Goal: Information Seeking & Learning: Find specific fact

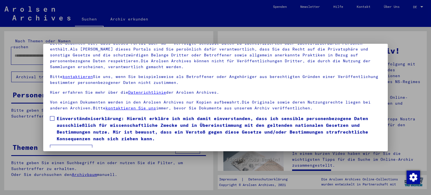
scroll to position [47, 0]
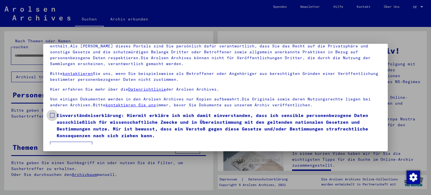
click at [52, 114] on span at bounding box center [52, 115] width 4 height 4
click at [74, 142] on button "Ich stimme zu" at bounding box center [71, 147] width 42 height 11
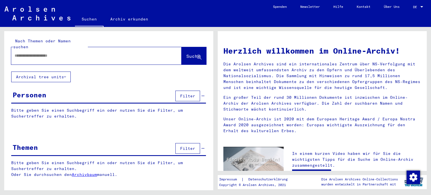
click at [48, 53] on input "text" at bounding box center [90, 56] width 150 height 6
type input "*"
type input "**********"
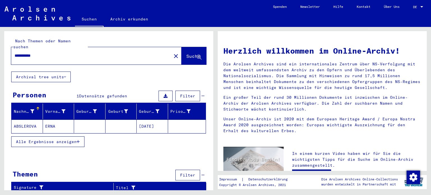
click at [30, 119] on mat-cell "ABSLEROVA" at bounding box center [26, 125] width 31 height 13
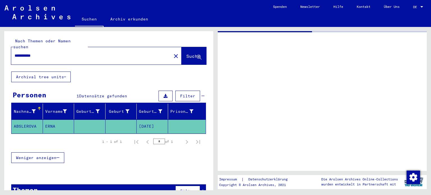
click at [30, 119] on mat-cell "ABSLEROVA" at bounding box center [26, 126] width 31 height 14
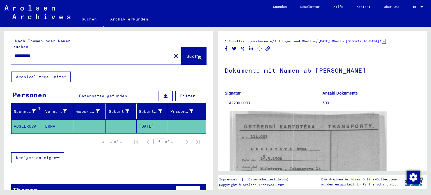
click at [294, 145] on img at bounding box center [308, 166] width 156 height 111
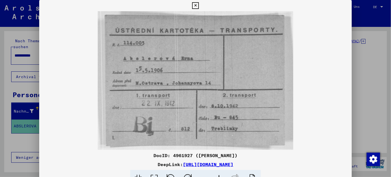
drag, startPoint x: 212, startPoint y: 87, endPoint x: 215, endPoint y: 56, distance: 31.6
click at [215, 56] on img at bounding box center [195, 80] width 313 height 139
click at [208, 164] on link "[URL][DOMAIN_NAME]" at bounding box center [208, 165] width 50 height 6
click at [195, 5] on icon at bounding box center [195, 5] width 6 height 7
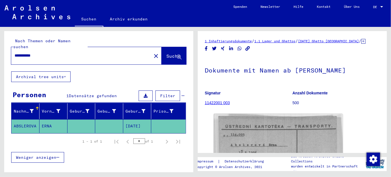
click at [27, 53] on input "**********" at bounding box center [82, 56] width 134 height 6
click at [167, 54] on span "Suche" at bounding box center [174, 57] width 15 height 6
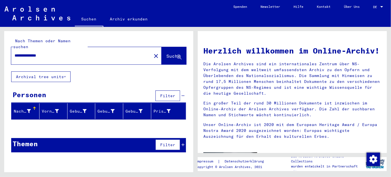
click at [33, 53] on input "**********" at bounding box center [80, 56] width 130 height 6
click at [169, 53] on span "Suche" at bounding box center [174, 56] width 14 height 6
click at [34, 53] on input "**********" at bounding box center [80, 56] width 130 height 6
click at [170, 53] on span "Suche" at bounding box center [174, 56] width 14 height 6
click at [32, 53] on input "**********" at bounding box center [80, 56] width 130 height 6
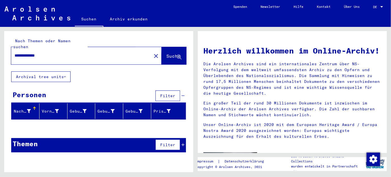
click at [169, 53] on span "Suche" at bounding box center [174, 56] width 14 height 6
click at [34, 53] on input "**********" at bounding box center [80, 56] width 130 height 6
type input "******"
click at [168, 53] on span "Suche" at bounding box center [174, 56] width 14 height 6
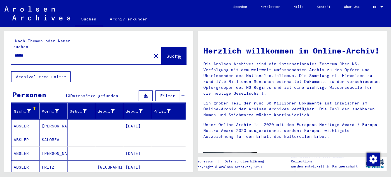
click at [23, 119] on mat-cell "ABSLER" at bounding box center [25, 125] width 28 height 13
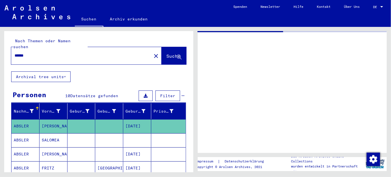
click at [23, 119] on mat-cell "ABSLER" at bounding box center [25, 126] width 28 height 14
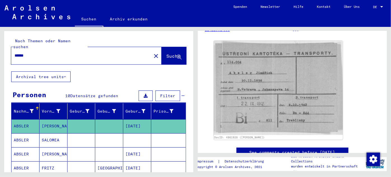
scroll to position [78, 0]
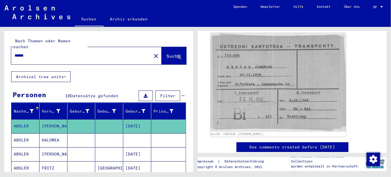
click at [271, 83] on img at bounding box center [279, 82] width 136 height 99
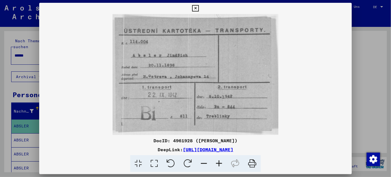
click at [271, 83] on img at bounding box center [195, 74] width 313 height 121
click at [321, 92] on img at bounding box center [195, 74] width 313 height 121
click at [195, 8] on icon at bounding box center [195, 8] width 6 height 7
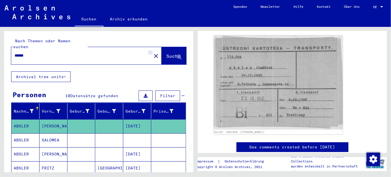
click at [153, 53] on mat-icon "close" at bounding box center [156, 56] width 7 height 7
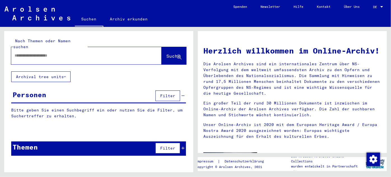
click at [40, 53] on div at bounding box center [78, 55] width 134 height 13
click at [38, 53] on input "text" at bounding box center [80, 56] width 130 height 6
click at [167, 53] on span "Suche" at bounding box center [174, 56] width 14 height 6
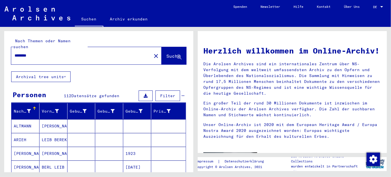
click at [24, 53] on input "********" at bounding box center [80, 56] width 130 height 6
click at [167, 53] on span "Suche" at bounding box center [174, 56] width 14 height 6
click at [40, 53] on input "********" at bounding box center [80, 56] width 130 height 6
type input "*"
click at [50, 55] on div at bounding box center [78, 55] width 134 height 13
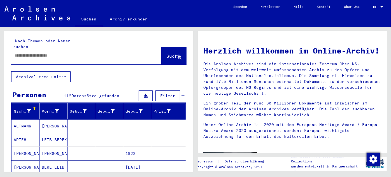
click at [47, 53] on input "text" at bounding box center [80, 56] width 130 height 6
click at [49, 53] on input "*********" at bounding box center [80, 56] width 130 height 6
click at [169, 53] on span "Suche" at bounding box center [174, 56] width 14 height 6
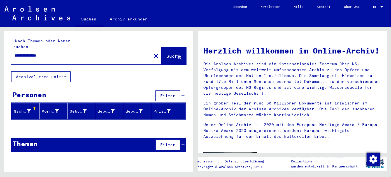
click at [27, 53] on input "**********" at bounding box center [80, 56] width 130 height 6
type input "**********"
click at [170, 53] on span "Suche" at bounding box center [174, 56] width 14 height 6
click at [153, 53] on mat-icon "close" at bounding box center [156, 56] width 7 height 7
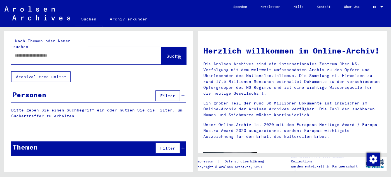
click at [81, 53] on div at bounding box center [78, 55] width 134 height 13
click at [66, 53] on input "text" at bounding box center [80, 56] width 130 height 6
type input "**********"
click at [167, 53] on span "Suche" at bounding box center [174, 56] width 14 height 6
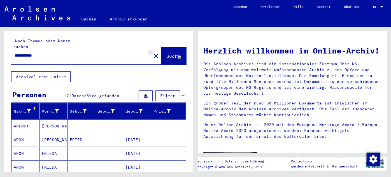
click at [153, 53] on mat-icon "close" at bounding box center [156, 56] width 7 height 7
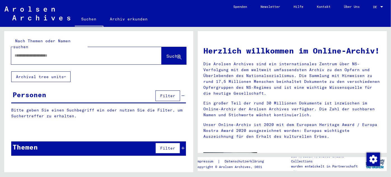
click at [61, 53] on input "text" at bounding box center [80, 56] width 130 height 6
type input "*"
click at [167, 53] on span "Suche" at bounding box center [174, 56] width 14 height 6
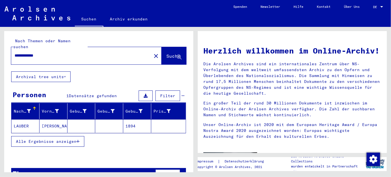
click at [47, 53] on input "**********" at bounding box center [80, 56] width 130 height 6
click at [47, 53] on input "********" at bounding box center [80, 56] width 130 height 6
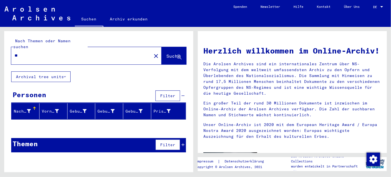
type input "*"
click at [170, 53] on span "Suche" at bounding box center [174, 56] width 14 height 6
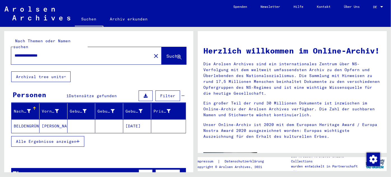
click at [33, 121] on mat-cell "BELDENGRÜN" at bounding box center [25, 125] width 28 height 13
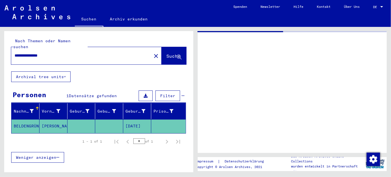
click at [33, 121] on mat-cell "BELDENGRÜN" at bounding box center [25, 126] width 28 height 14
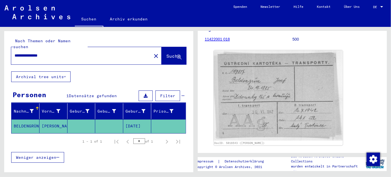
scroll to position [68, 0]
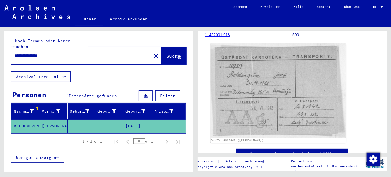
click at [244, 96] on img at bounding box center [279, 90] width 136 height 95
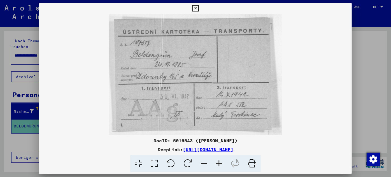
click at [334, 78] on img at bounding box center [195, 74] width 313 height 121
click at [195, 10] on icon at bounding box center [195, 8] width 6 height 7
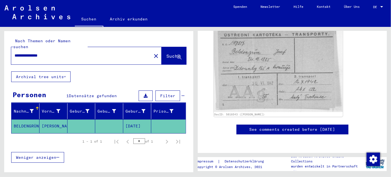
scroll to position [0, 0]
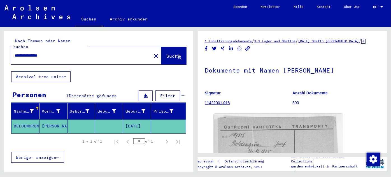
click at [56, 53] on input "**********" at bounding box center [82, 56] width 134 height 6
click at [167, 53] on span "Suche" at bounding box center [174, 56] width 14 height 6
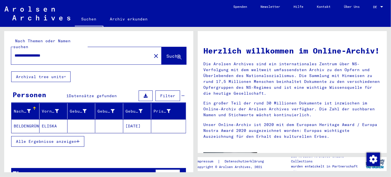
click at [29, 119] on mat-cell "BELDENGRÜNOVA" at bounding box center [25, 125] width 28 height 13
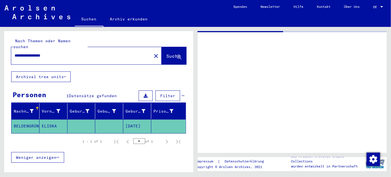
click at [29, 119] on mat-cell "BELDENGRÜNOVA" at bounding box center [25, 126] width 28 height 14
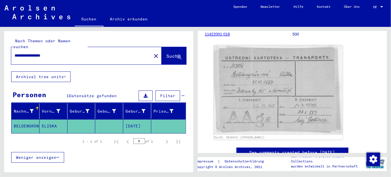
scroll to position [71, 0]
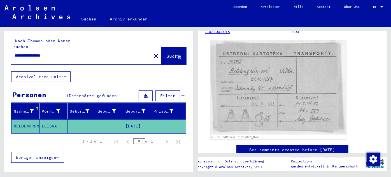
click at [258, 93] on img at bounding box center [279, 87] width 136 height 94
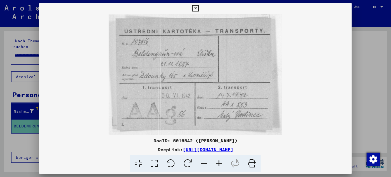
click at [341, 92] on img at bounding box center [195, 74] width 313 height 121
click at [196, 8] on icon at bounding box center [195, 8] width 6 height 7
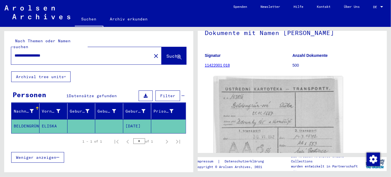
scroll to position [0, 0]
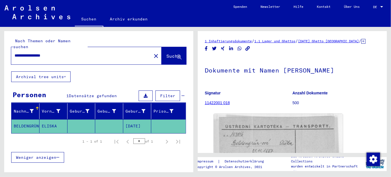
click at [65, 53] on input "**********" at bounding box center [82, 56] width 134 height 6
click at [167, 53] on span "Suche" at bounding box center [174, 56] width 14 height 6
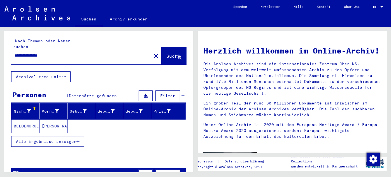
click at [33, 119] on mat-cell "BELDENGRUEN" at bounding box center [25, 125] width 28 height 13
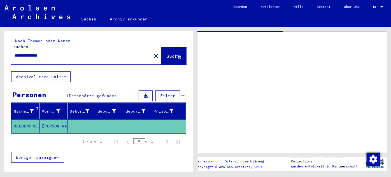
click at [33, 119] on mat-cell "BELDENGRUEN" at bounding box center [25, 126] width 28 height 14
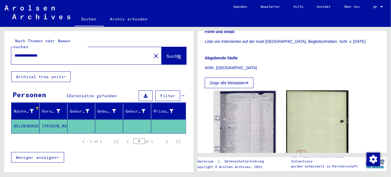
scroll to position [116, 0]
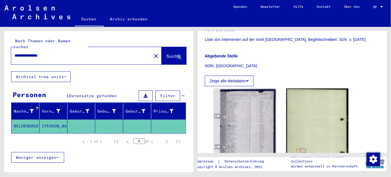
click at [249, 80] on icon at bounding box center [247, 81] width 3 height 4
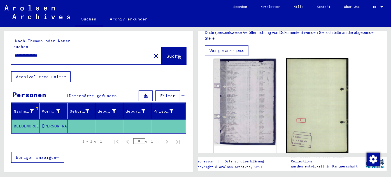
scroll to position [335, 0]
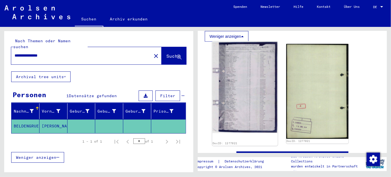
click at [254, 91] on img at bounding box center [245, 87] width 66 height 92
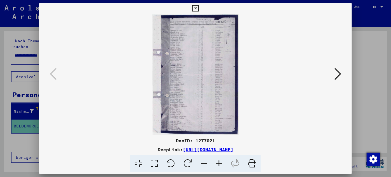
click at [254, 91] on img at bounding box center [195, 74] width 275 height 121
click at [199, 90] on img at bounding box center [195, 74] width 275 height 121
click at [338, 73] on icon at bounding box center [338, 73] width 7 height 13
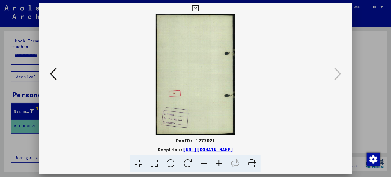
click at [50, 74] on icon at bounding box center [53, 73] width 7 height 13
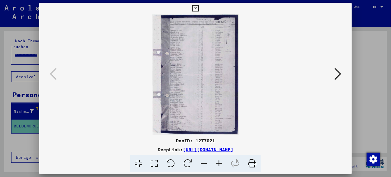
click at [194, 8] on icon at bounding box center [195, 8] width 6 height 7
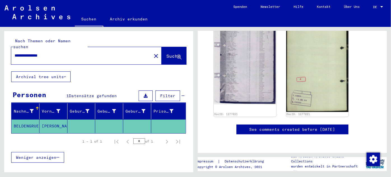
scroll to position [387, 0]
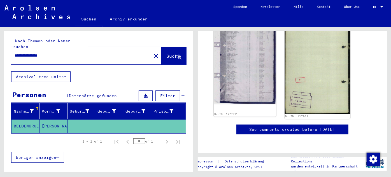
click at [298, 73] on img at bounding box center [318, 65] width 66 height 100
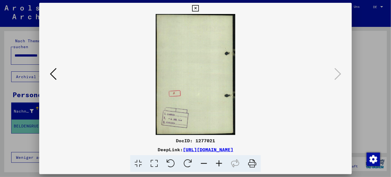
click at [219, 163] on icon at bounding box center [219, 163] width 15 height 17
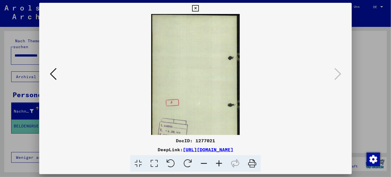
click at [219, 163] on icon at bounding box center [219, 163] width 15 height 17
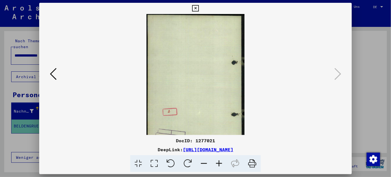
click at [219, 163] on icon at bounding box center [219, 163] width 15 height 17
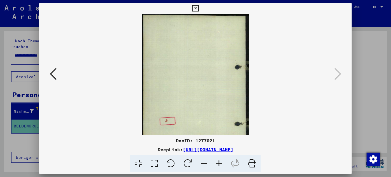
click at [219, 163] on icon at bounding box center [219, 163] width 15 height 17
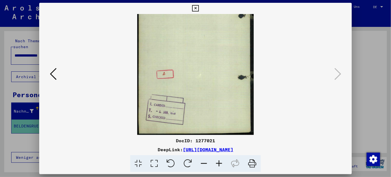
scroll to position [0, 0]
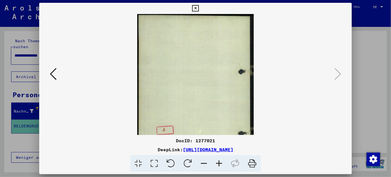
drag, startPoint x: 201, startPoint y: 79, endPoint x: 226, endPoint y: 185, distance: 108.7
click at [226, 177] on html "**********" at bounding box center [195, 88] width 391 height 177
click at [194, 9] on icon at bounding box center [195, 8] width 6 height 7
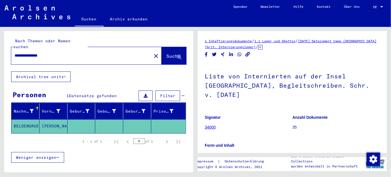
click at [59, 53] on input "**********" at bounding box center [82, 56] width 134 height 6
click at [167, 53] on span "Suche" at bounding box center [174, 56] width 14 height 6
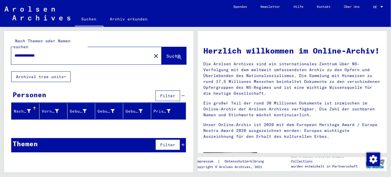
click at [52, 53] on input "**********" at bounding box center [80, 56] width 130 height 6
click at [167, 53] on span "Suche" at bounding box center [174, 56] width 14 height 6
click at [45, 53] on input "**********" at bounding box center [80, 56] width 130 height 6
click at [167, 53] on span "Suche" at bounding box center [174, 56] width 14 height 6
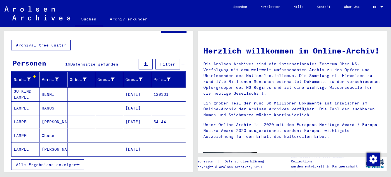
scroll to position [33, 0]
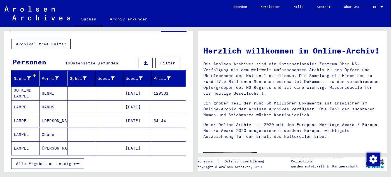
click at [43, 114] on mat-cell "[PERSON_NAME]" at bounding box center [54, 120] width 28 height 13
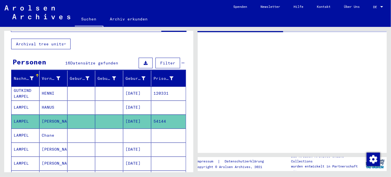
click at [43, 115] on mat-cell "[PERSON_NAME]" at bounding box center [54, 122] width 28 height 14
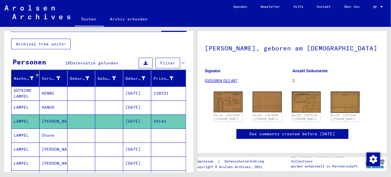
scroll to position [31, 0]
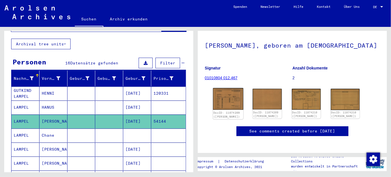
click at [226, 110] on img at bounding box center [228, 99] width 30 height 22
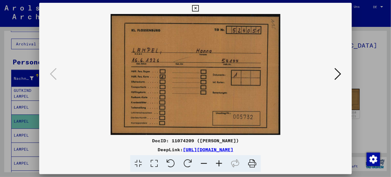
click at [226, 113] on img at bounding box center [195, 74] width 275 height 121
click at [340, 71] on icon at bounding box center [338, 73] width 7 height 13
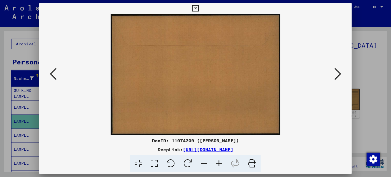
click at [340, 71] on icon at bounding box center [338, 73] width 7 height 13
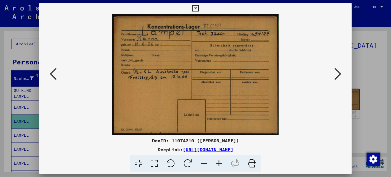
click at [317, 120] on img at bounding box center [195, 74] width 275 height 121
click at [337, 74] on icon at bounding box center [338, 73] width 7 height 13
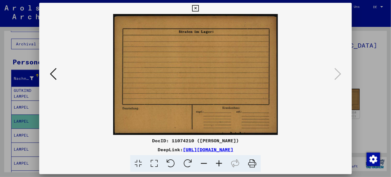
click at [327, 109] on img at bounding box center [195, 74] width 275 height 121
click at [192, 10] on button at bounding box center [196, 8] width 10 height 11
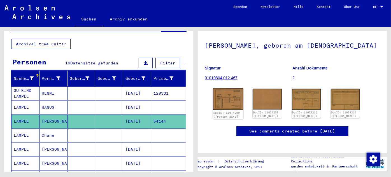
click at [226, 109] on img at bounding box center [228, 99] width 30 height 22
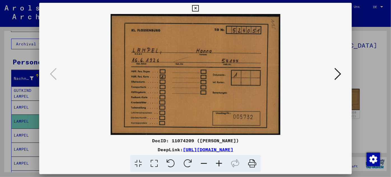
click at [226, 109] on img at bounding box center [195, 74] width 275 height 121
click at [220, 162] on icon at bounding box center [219, 163] width 15 height 17
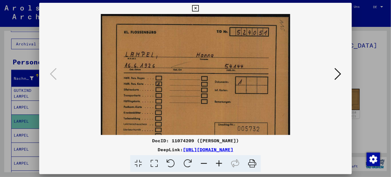
click at [220, 162] on icon at bounding box center [219, 163] width 15 height 17
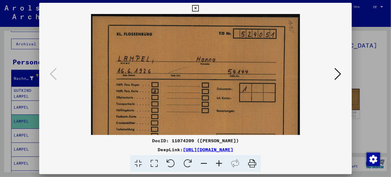
click at [220, 162] on icon at bounding box center [219, 163] width 15 height 17
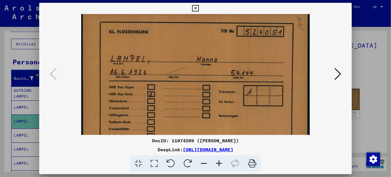
scroll to position [0, 0]
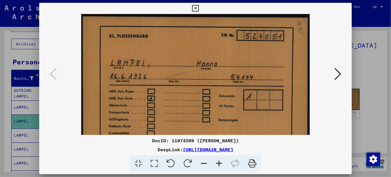
click at [178, 112] on img at bounding box center [195, 95] width 229 height 163
click at [338, 75] on icon at bounding box center [338, 73] width 7 height 13
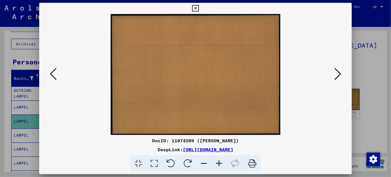
click at [338, 75] on icon at bounding box center [338, 73] width 7 height 13
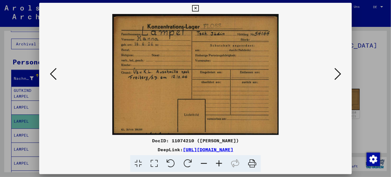
click at [221, 163] on icon at bounding box center [219, 163] width 15 height 17
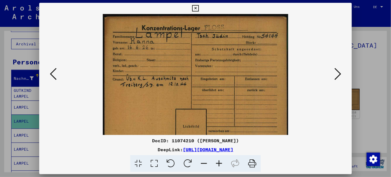
click at [221, 163] on icon at bounding box center [219, 163] width 15 height 17
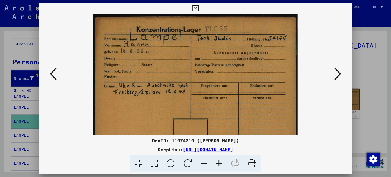
click at [221, 163] on icon at bounding box center [219, 163] width 15 height 17
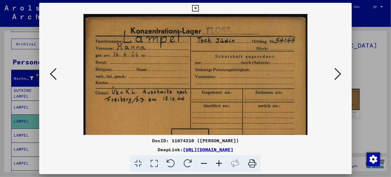
click at [51, 75] on icon at bounding box center [53, 73] width 7 height 13
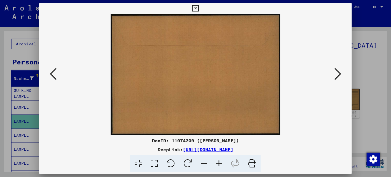
click at [51, 75] on icon at bounding box center [53, 73] width 7 height 13
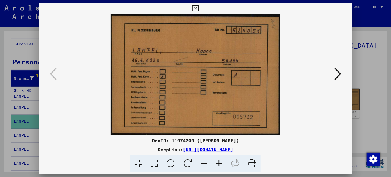
click at [337, 75] on icon at bounding box center [338, 73] width 7 height 13
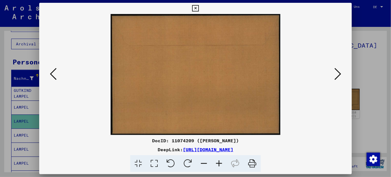
click at [337, 75] on icon at bounding box center [338, 73] width 7 height 13
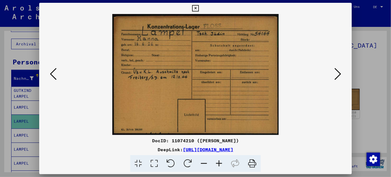
click at [223, 162] on icon at bounding box center [219, 163] width 15 height 17
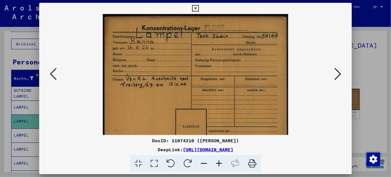
click at [223, 162] on icon at bounding box center [219, 163] width 15 height 17
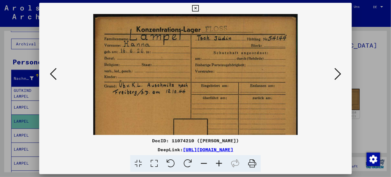
click at [223, 162] on icon at bounding box center [219, 163] width 15 height 17
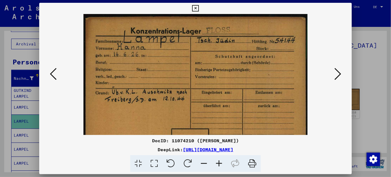
click at [339, 74] on icon at bounding box center [338, 73] width 7 height 13
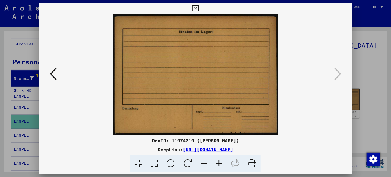
click at [195, 8] on icon at bounding box center [195, 8] width 6 height 7
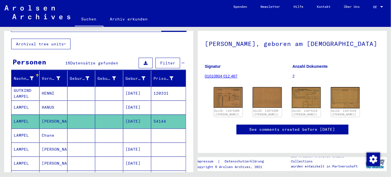
scroll to position [150, 0]
click at [45, 129] on mat-cell "Chane" at bounding box center [54, 136] width 28 height 14
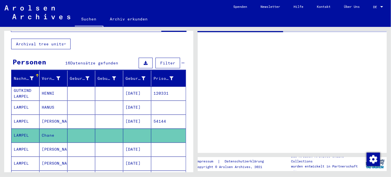
click at [45, 129] on mat-cell "Chane" at bounding box center [54, 136] width 28 height 14
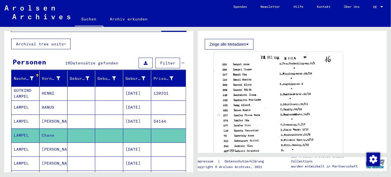
scroll to position [122, 0]
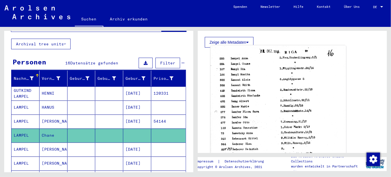
click at [285, 94] on img at bounding box center [279, 138] width 136 height 187
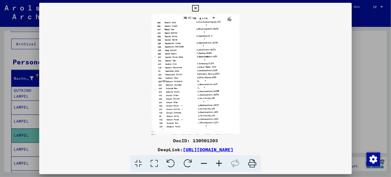
click at [221, 164] on icon at bounding box center [219, 163] width 15 height 17
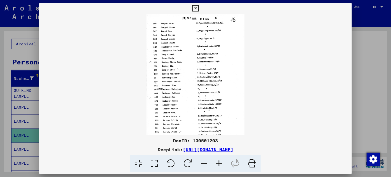
click at [221, 164] on icon at bounding box center [219, 163] width 15 height 17
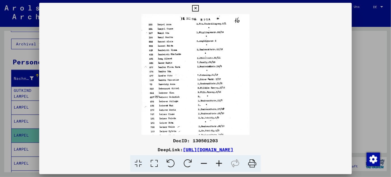
click at [221, 164] on icon at bounding box center [219, 163] width 15 height 17
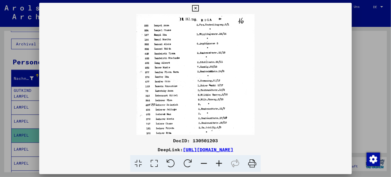
click at [221, 164] on icon at bounding box center [219, 163] width 15 height 17
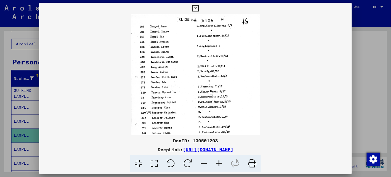
click at [221, 164] on icon at bounding box center [219, 163] width 15 height 17
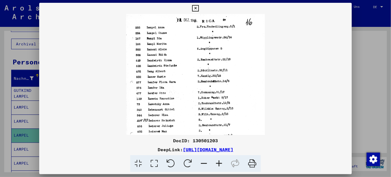
click at [221, 164] on icon at bounding box center [219, 163] width 15 height 17
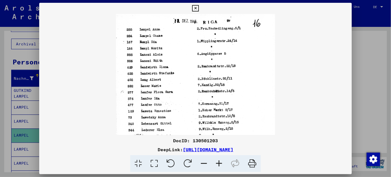
click at [221, 164] on icon at bounding box center [219, 163] width 15 height 17
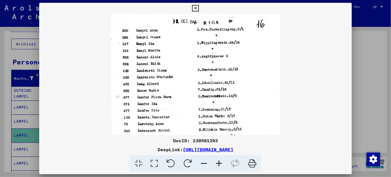
click at [221, 164] on icon at bounding box center [219, 163] width 15 height 17
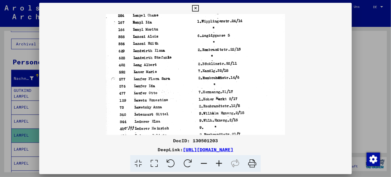
scroll to position [0, 0]
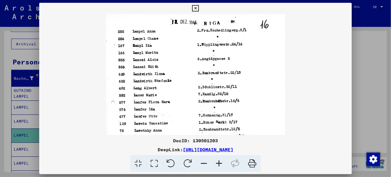
drag, startPoint x: 280, startPoint y: 103, endPoint x: 281, endPoint y: 189, distance: 86.1
click at [281, 177] on html "**********" at bounding box center [195, 88] width 391 height 177
click at [195, 9] on icon at bounding box center [195, 8] width 6 height 7
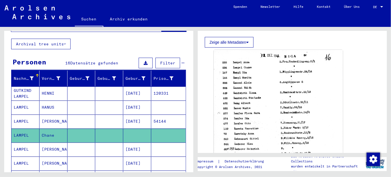
click at [45, 158] on mat-cell "[PERSON_NAME]" at bounding box center [54, 164] width 28 height 14
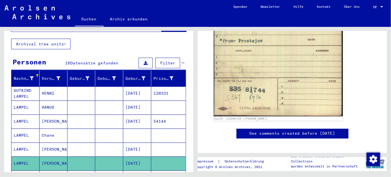
scroll to position [437, 0]
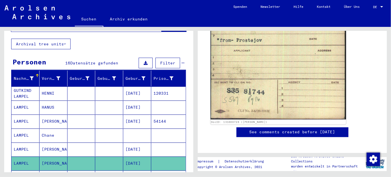
click at [272, 62] on img at bounding box center [279, 17] width 136 height 205
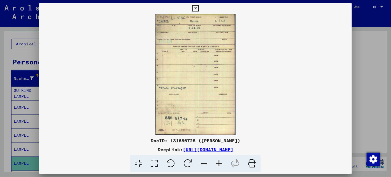
scroll to position [431, 0]
click at [185, 80] on img at bounding box center [195, 74] width 313 height 121
click at [220, 161] on icon at bounding box center [219, 163] width 15 height 17
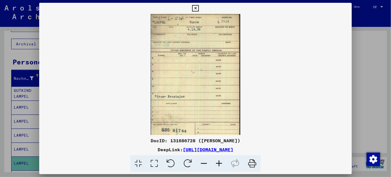
click at [220, 161] on icon at bounding box center [219, 163] width 15 height 17
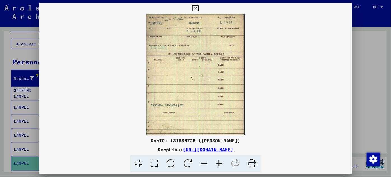
click at [220, 161] on icon at bounding box center [219, 163] width 15 height 17
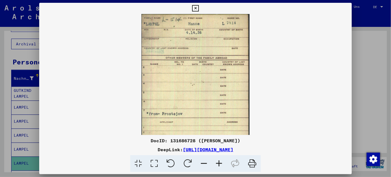
click at [220, 161] on icon at bounding box center [219, 163] width 15 height 17
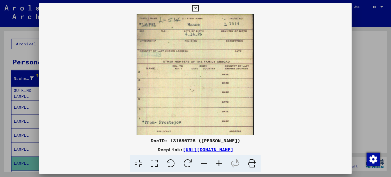
click at [220, 161] on icon at bounding box center [219, 163] width 15 height 17
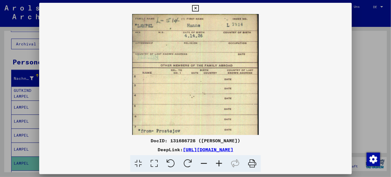
click at [220, 161] on icon at bounding box center [219, 163] width 15 height 17
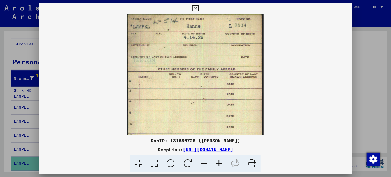
click at [220, 161] on icon at bounding box center [219, 163] width 15 height 17
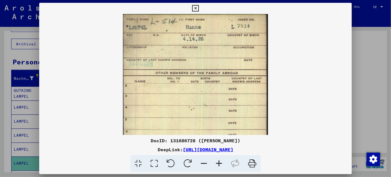
click at [220, 161] on icon at bounding box center [219, 163] width 15 height 17
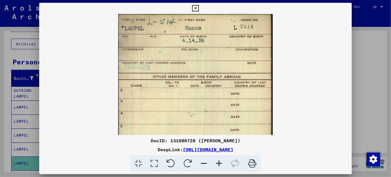
click at [196, 8] on icon at bounding box center [195, 8] width 6 height 7
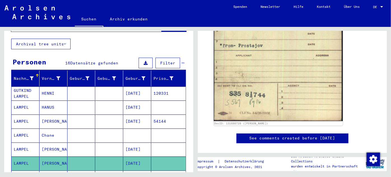
scroll to position [0, 0]
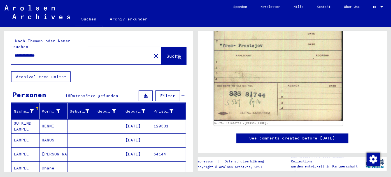
click at [52, 53] on input "**********" at bounding box center [82, 56] width 134 height 6
type input "*"
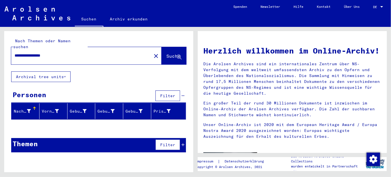
click at [59, 53] on input "**********" at bounding box center [80, 56] width 130 height 6
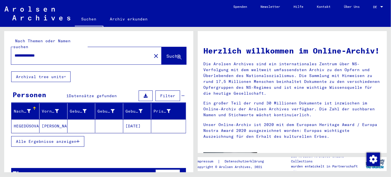
click at [29, 122] on mat-cell "HEGEDÜSOVA" at bounding box center [25, 125] width 28 height 13
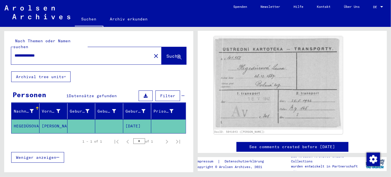
scroll to position [82, 0]
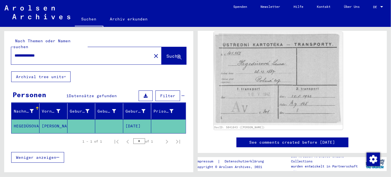
click at [55, 53] on input "**********" at bounding box center [82, 56] width 134 height 6
click at [167, 53] on span "Suche" at bounding box center [174, 56] width 14 height 6
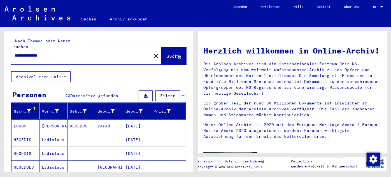
click at [58, 53] on input "**********" at bounding box center [80, 56] width 130 height 6
click at [167, 53] on span "Suche" at bounding box center [174, 56] width 14 height 6
click at [55, 161] on mat-cell "[PERSON_NAME]" at bounding box center [54, 167] width 28 height 13
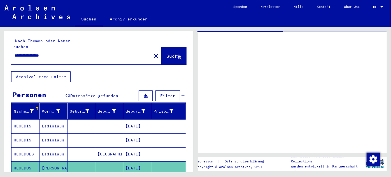
click at [55, 161] on mat-cell "[PERSON_NAME]" at bounding box center [54, 168] width 28 height 14
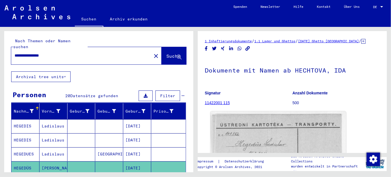
click at [278, 135] on img at bounding box center [279, 160] width 136 height 98
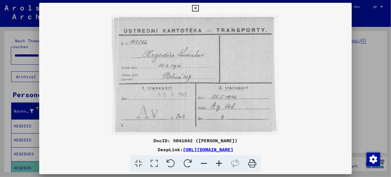
click at [194, 10] on icon at bounding box center [195, 8] width 6 height 7
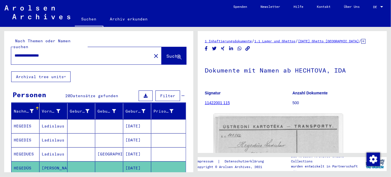
click at [61, 53] on input "**********" at bounding box center [82, 56] width 134 height 6
click at [167, 53] on span "Suche" at bounding box center [174, 56] width 14 height 6
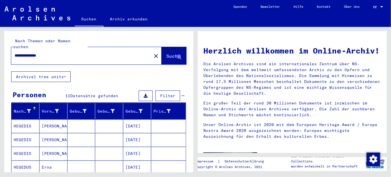
click at [58, 53] on input "**********" at bounding box center [80, 56] width 130 height 6
click at [162, 54] on button "Suche" at bounding box center [174, 55] width 25 height 17
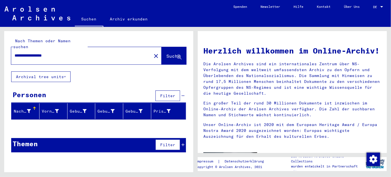
click at [62, 53] on input "**********" at bounding box center [80, 56] width 130 height 6
type input "*"
click at [62, 53] on input "text" at bounding box center [80, 56] width 130 height 6
click at [167, 53] on span "Suche" at bounding box center [174, 56] width 14 height 6
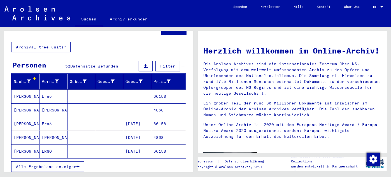
scroll to position [32, 0]
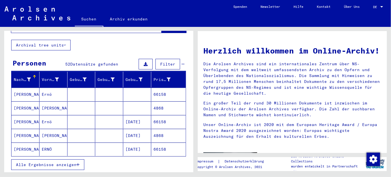
click at [49, 162] on span "Alle Ergebnisse anzeigen" at bounding box center [46, 164] width 61 height 5
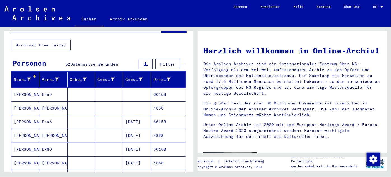
scroll to position [0, 0]
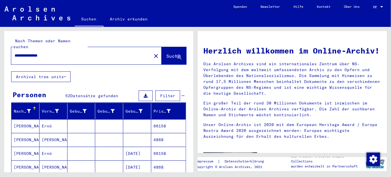
click at [63, 53] on input "**********" at bounding box center [80, 56] width 130 height 6
type input "*"
click at [167, 53] on span "Suche" at bounding box center [174, 56] width 14 height 6
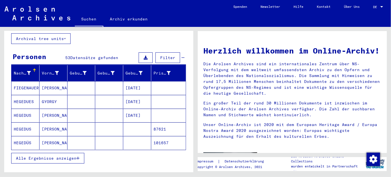
scroll to position [39, 0]
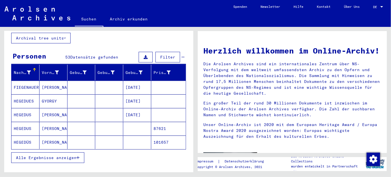
click at [47, 136] on mat-cell "[PERSON_NAME]" at bounding box center [54, 142] width 28 height 13
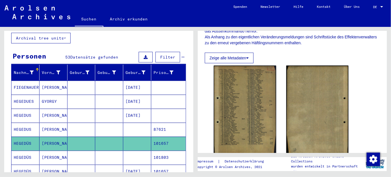
scroll to position [124, 0]
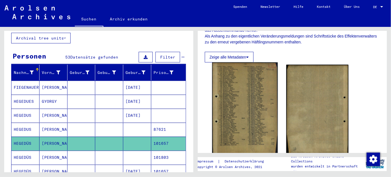
click at [240, 121] on img at bounding box center [245, 109] width 66 height 93
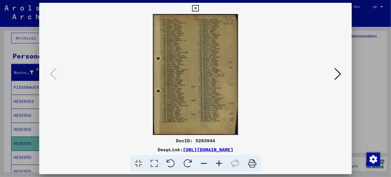
click at [220, 161] on icon at bounding box center [219, 163] width 15 height 17
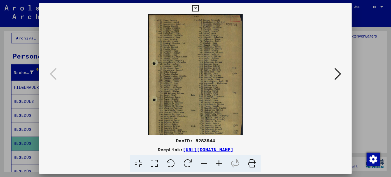
click at [220, 161] on icon at bounding box center [219, 163] width 15 height 17
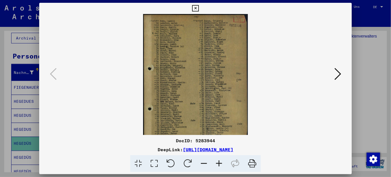
click at [220, 161] on icon at bounding box center [219, 163] width 15 height 17
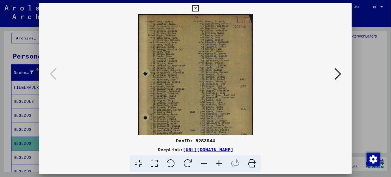
click at [220, 161] on icon at bounding box center [219, 163] width 15 height 17
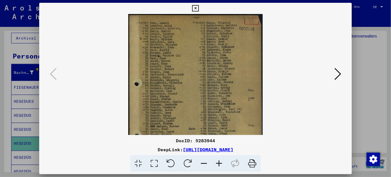
click at [220, 161] on icon at bounding box center [219, 163] width 15 height 17
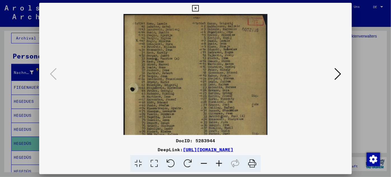
click at [220, 161] on icon at bounding box center [219, 163] width 15 height 17
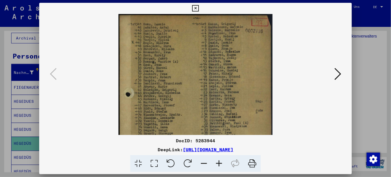
click at [220, 161] on icon at bounding box center [219, 163] width 15 height 17
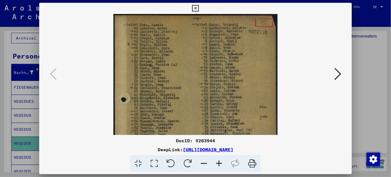
click at [220, 161] on icon at bounding box center [219, 163] width 15 height 17
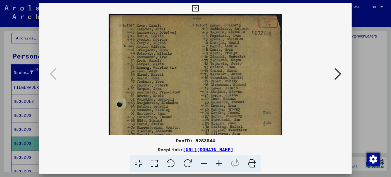
click at [220, 161] on icon at bounding box center [219, 163] width 15 height 17
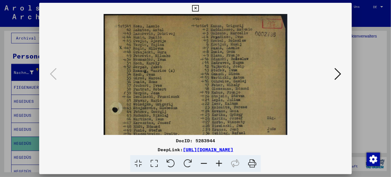
click at [220, 161] on icon at bounding box center [219, 163] width 15 height 17
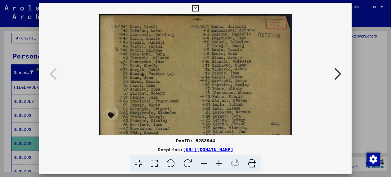
click at [220, 161] on icon at bounding box center [219, 163] width 15 height 17
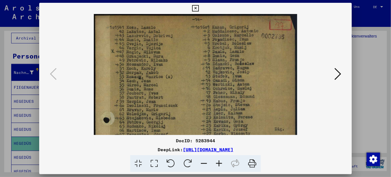
drag, startPoint x: 194, startPoint y: 71, endPoint x: 195, endPoint y: 116, distance: 45.1
click at [195, 116] on img at bounding box center [196, 158] width 204 height 289
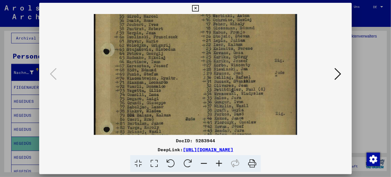
scroll to position [70, 0]
drag, startPoint x: 194, startPoint y: 115, endPoint x: 207, endPoint y: 45, distance: 70.9
click at [207, 45] on img at bounding box center [196, 88] width 204 height 289
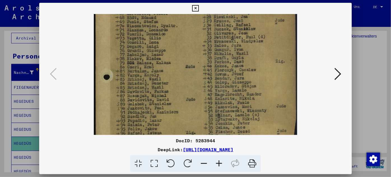
scroll to position [122, 0]
drag, startPoint x: 182, startPoint y: 113, endPoint x: 185, endPoint y: 61, distance: 52.0
click at [185, 61] on img at bounding box center [196, 36] width 204 height 289
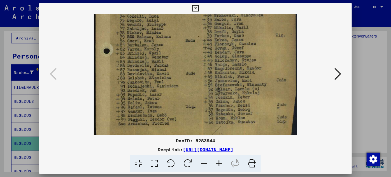
scroll to position [168, 0]
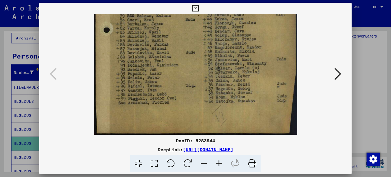
drag, startPoint x: 179, startPoint y: 111, endPoint x: 229, endPoint y: 189, distance: 93.1
click at [229, 177] on html "**********" at bounding box center [195, 88] width 391 height 177
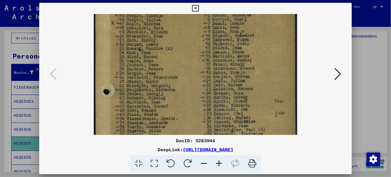
click at [196, 6] on icon at bounding box center [195, 8] width 6 height 7
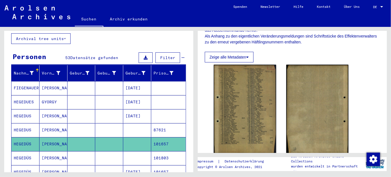
scroll to position [0, 0]
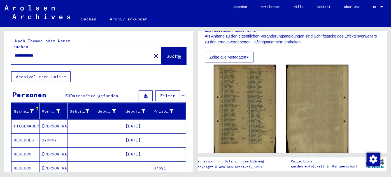
click at [53, 53] on input "**********" at bounding box center [82, 56] width 134 height 6
type input "*"
click at [167, 53] on span "Suche" at bounding box center [174, 56] width 14 height 6
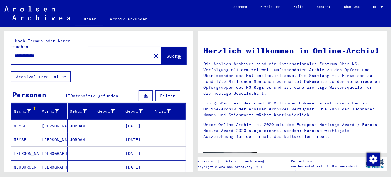
click at [30, 53] on input "**********" at bounding box center [80, 56] width 130 height 6
click at [58, 53] on input "**********" at bounding box center [80, 56] width 130 height 6
click at [167, 53] on span "Suche" at bounding box center [174, 56] width 14 height 6
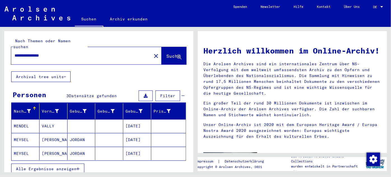
click at [61, 53] on input "**********" at bounding box center [80, 56] width 130 height 6
click at [167, 53] on span "Suche" at bounding box center [174, 56] width 14 height 6
click at [53, 53] on input "**********" at bounding box center [80, 56] width 130 height 6
type input "*"
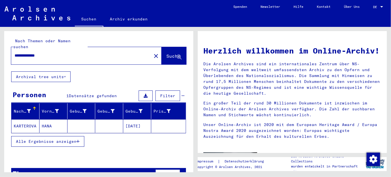
click at [25, 122] on mat-cell "KARTEROVA" at bounding box center [25, 125] width 28 height 13
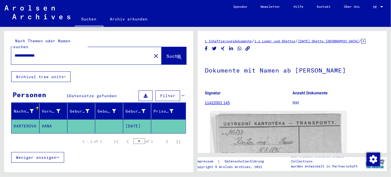
click at [271, 137] on img at bounding box center [279, 159] width 136 height 95
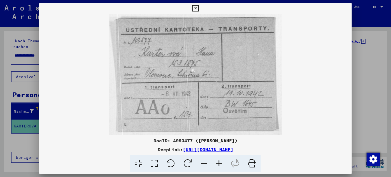
click at [195, 8] on icon at bounding box center [195, 8] width 6 height 7
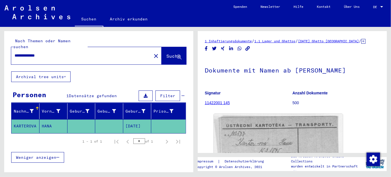
click at [56, 53] on input "**********" at bounding box center [82, 56] width 134 height 6
click at [167, 54] on span "Suche" at bounding box center [174, 57] width 15 height 6
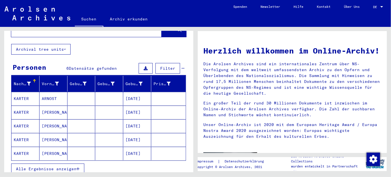
scroll to position [28, 0]
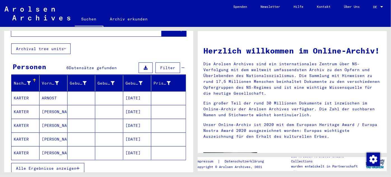
click at [25, 93] on mat-cell "KARTER" at bounding box center [25, 97] width 28 height 13
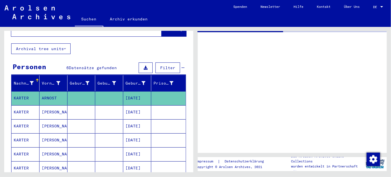
click at [25, 93] on mat-cell "KARTER" at bounding box center [25, 98] width 28 height 14
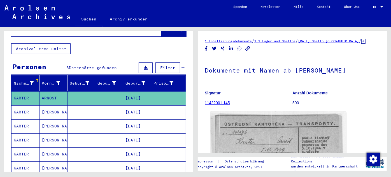
click at [294, 142] on img at bounding box center [279, 159] width 136 height 95
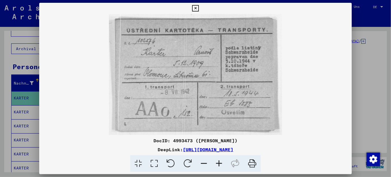
click at [196, 6] on icon at bounding box center [195, 8] width 6 height 7
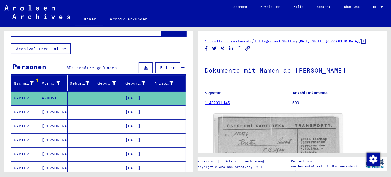
click at [23, 119] on mat-cell "KARTER" at bounding box center [25, 126] width 28 height 14
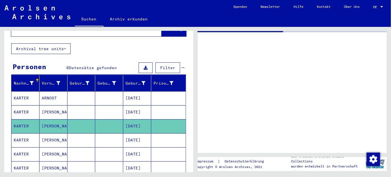
click at [23, 119] on mat-cell "KARTER" at bounding box center [25, 126] width 28 height 14
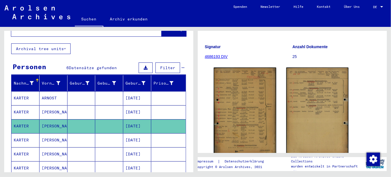
scroll to position [74, 0]
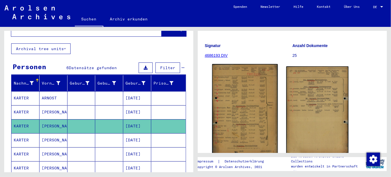
click at [256, 104] on img at bounding box center [245, 110] width 66 height 93
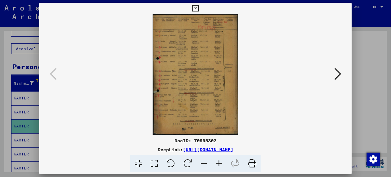
click at [218, 163] on icon at bounding box center [219, 163] width 15 height 17
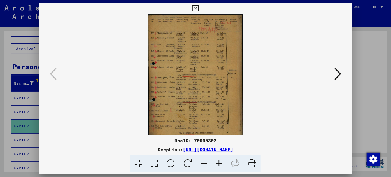
click at [218, 163] on icon at bounding box center [219, 163] width 15 height 17
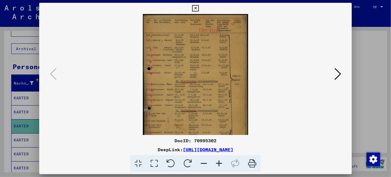
click at [218, 163] on icon at bounding box center [219, 163] width 15 height 17
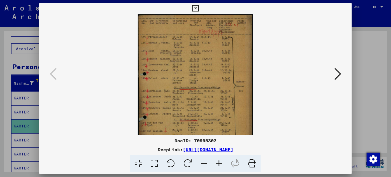
click at [218, 163] on icon at bounding box center [219, 163] width 15 height 17
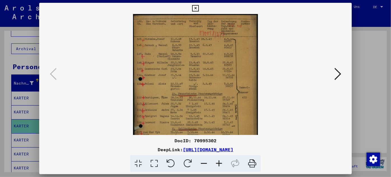
click at [218, 163] on icon at bounding box center [219, 163] width 15 height 17
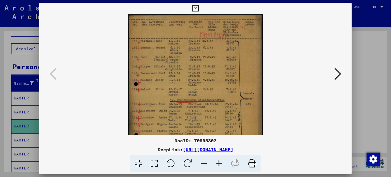
click at [218, 163] on icon at bounding box center [219, 163] width 15 height 17
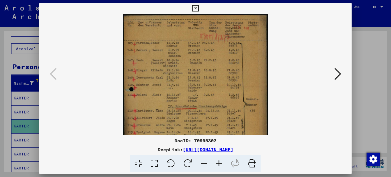
click at [218, 163] on icon at bounding box center [219, 163] width 15 height 17
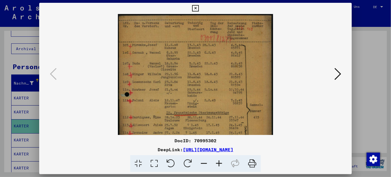
click at [218, 163] on icon at bounding box center [219, 163] width 15 height 17
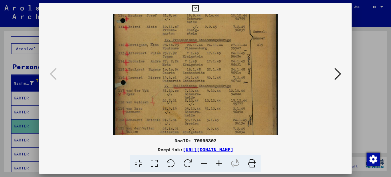
scroll to position [80, 0]
drag, startPoint x: 182, startPoint y: 103, endPoint x: 190, endPoint y: 23, distance: 80.3
click at [190, 23] on img at bounding box center [195, 50] width 165 height 233
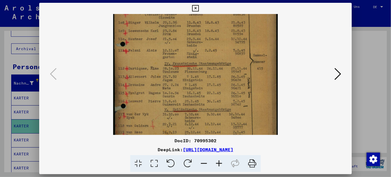
scroll to position [55, 0]
drag, startPoint x: 174, startPoint y: 112, endPoint x: 183, endPoint y: 134, distance: 23.5
click at [183, 134] on img at bounding box center [195, 75] width 165 height 233
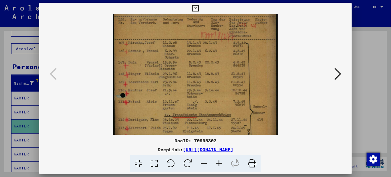
scroll to position [2, 0]
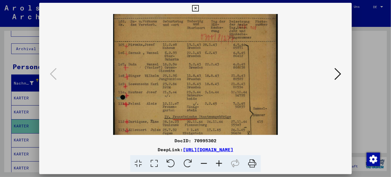
drag, startPoint x: 191, startPoint y: 93, endPoint x: 191, endPoint y: 147, distance: 53.3
click at [191, 147] on div "DocID: 70995302 DeepLink: [URL][DOMAIN_NAME]" at bounding box center [195, 88] width 313 height 170
click at [340, 76] on icon at bounding box center [338, 73] width 7 height 13
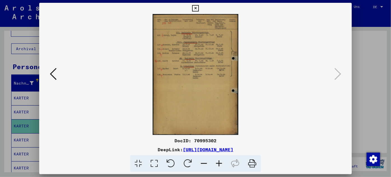
scroll to position [0, 0]
click at [220, 165] on icon at bounding box center [219, 163] width 15 height 17
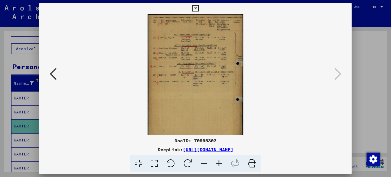
click at [220, 165] on icon at bounding box center [219, 163] width 15 height 17
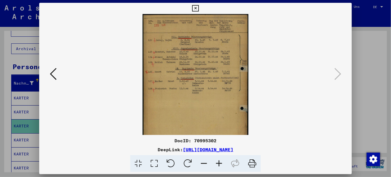
click at [220, 165] on icon at bounding box center [219, 163] width 15 height 17
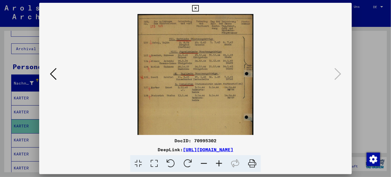
click at [220, 165] on icon at bounding box center [219, 163] width 15 height 17
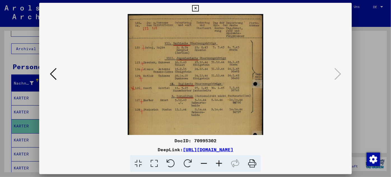
click at [220, 165] on icon at bounding box center [219, 163] width 15 height 17
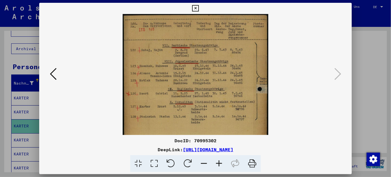
click at [220, 165] on icon at bounding box center [219, 163] width 15 height 17
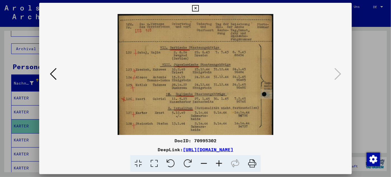
click at [220, 165] on icon at bounding box center [219, 163] width 15 height 17
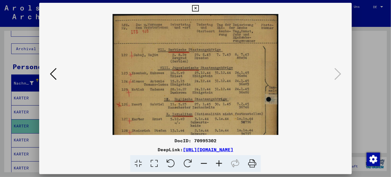
click at [220, 165] on icon at bounding box center [219, 163] width 15 height 17
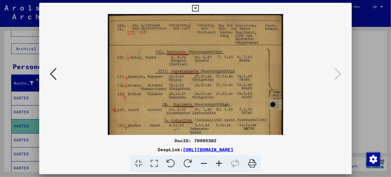
click at [220, 165] on icon at bounding box center [219, 163] width 15 height 17
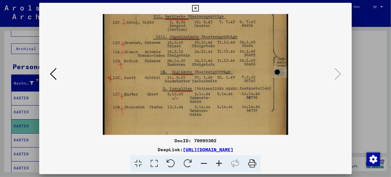
scroll to position [38, 0]
drag, startPoint x: 228, startPoint y: 104, endPoint x: 234, endPoint y: 64, distance: 40.6
click at [234, 64] on img at bounding box center [196, 106] width 186 height 261
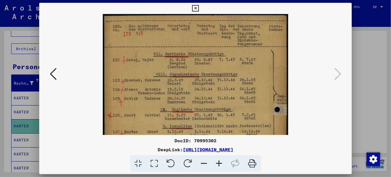
drag, startPoint x: 243, startPoint y: 49, endPoint x: 253, endPoint y: 165, distance: 117.1
click at [253, 165] on div "DocID: 70995302 DeepLink: [URL][DOMAIN_NAME]" at bounding box center [195, 88] width 313 height 170
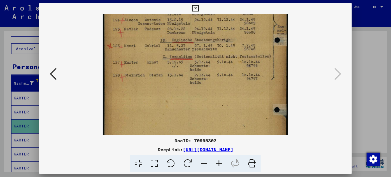
drag, startPoint x: 179, startPoint y: 81, endPoint x: 176, endPoint y: 11, distance: 70.7
click at [176, 11] on div "DocID: 70995302 DeepLink: [URL][DOMAIN_NAME]" at bounding box center [195, 88] width 313 height 170
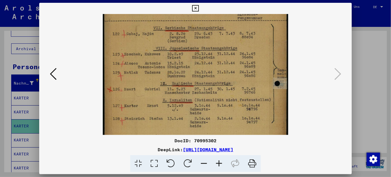
scroll to position [10, 0]
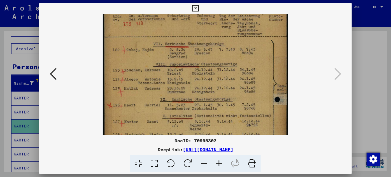
drag, startPoint x: 301, startPoint y: 131, endPoint x: 330, endPoint y: 169, distance: 47.7
click at [330, 169] on div "DocID: 70995302 DeepLink: [URL][DOMAIN_NAME]" at bounding box center [195, 88] width 313 height 170
click at [55, 79] on icon at bounding box center [53, 73] width 7 height 13
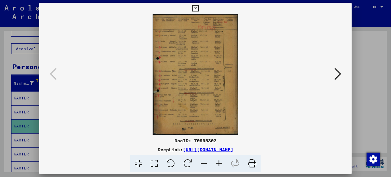
click at [218, 163] on icon at bounding box center [219, 163] width 15 height 17
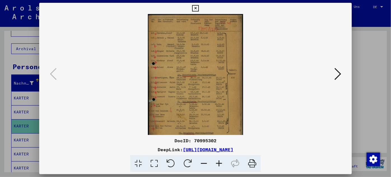
click at [218, 163] on icon at bounding box center [219, 163] width 15 height 17
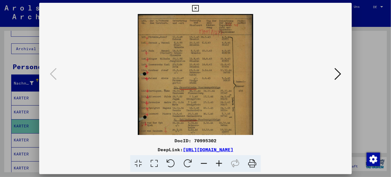
click at [218, 163] on icon at bounding box center [219, 163] width 15 height 17
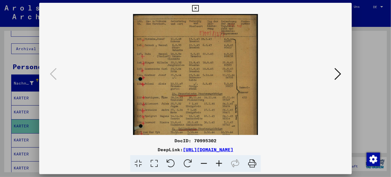
click at [218, 163] on icon at bounding box center [219, 163] width 15 height 17
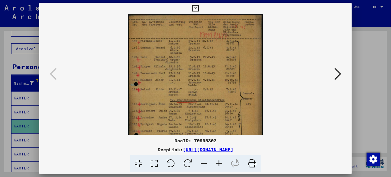
click at [195, 10] on icon at bounding box center [195, 8] width 6 height 7
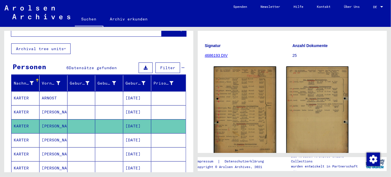
click at [25, 106] on mat-cell "KARTER" at bounding box center [25, 112] width 28 height 14
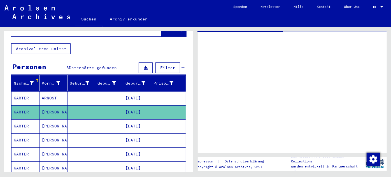
click at [25, 106] on mat-cell "KARTER" at bounding box center [25, 112] width 28 height 14
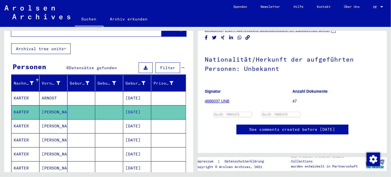
scroll to position [71, 0]
click at [249, 112] on img at bounding box center [233, 112] width 40 height 0
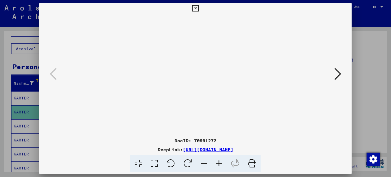
click at [249, 90] on img at bounding box center [195, 74] width 275 height 121
click at [219, 164] on icon at bounding box center [219, 163] width 15 height 17
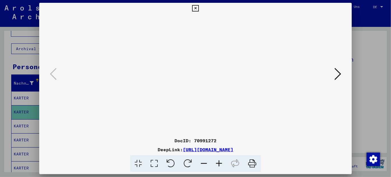
click at [219, 164] on icon at bounding box center [219, 163] width 15 height 17
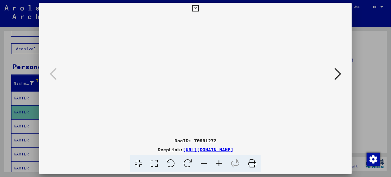
scroll to position [10, 45]
drag, startPoint x: 220, startPoint y: 103, endPoint x: 184, endPoint y: 92, distance: 37.3
click at [196, 92] on img at bounding box center [196, 137] width 0 height 247
drag, startPoint x: 269, startPoint y: 84, endPoint x: 391, endPoint y: 49, distance: 127.2
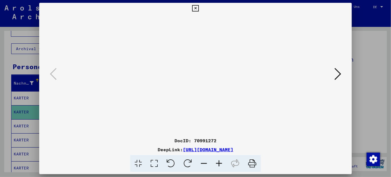
click at [391, 49] on div "DocID: 70991272 DeepLink: [URL][DOMAIN_NAME]" at bounding box center [195, 88] width 391 height 177
click at [281, 138] on div "DocID: 70991272" at bounding box center [195, 140] width 313 height 7
click at [340, 76] on icon at bounding box center [338, 73] width 7 height 13
click at [219, 163] on icon at bounding box center [219, 163] width 15 height 17
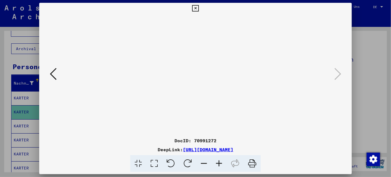
click at [219, 163] on icon at bounding box center [219, 163] width 15 height 17
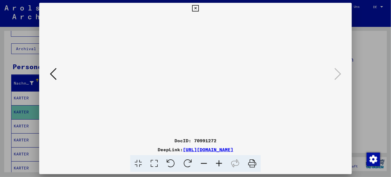
click at [219, 163] on icon at bounding box center [219, 163] width 15 height 17
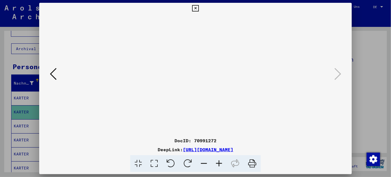
click at [219, 163] on icon at bounding box center [219, 163] width 15 height 17
drag, startPoint x: 149, startPoint y: 115, endPoint x: 179, endPoint y: -31, distance: 148.4
click at [179, 0] on html "**********" at bounding box center [195, 88] width 391 height 177
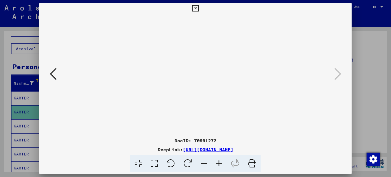
click at [195, 7] on icon at bounding box center [195, 8] width 6 height 7
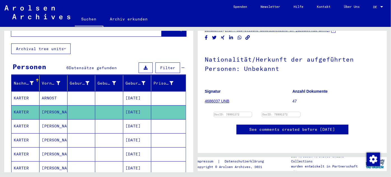
click at [27, 91] on mat-cell "KARTER" at bounding box center [25, 98] width 28 height 14
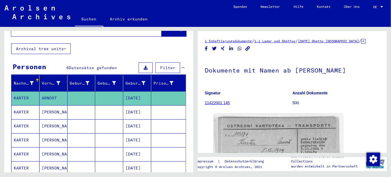
click at [25, 105] on mat-cell "KARTER" at bounding box center [25, 112] width 28 height 14
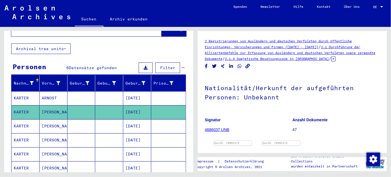
click at [23, 119] on mat-cell "KARTER" at bounding box center [25, 126] width 28 height 14
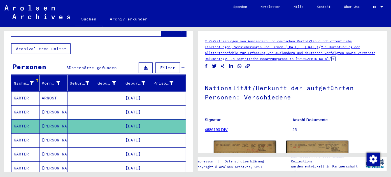
click at [21, 134] on mat-cell "KARTER" at bounding box center [25, 140] width 28 height 14
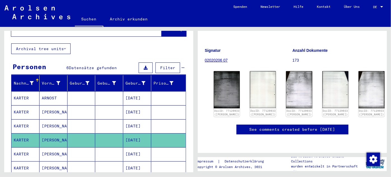
scroll to position [68, 0]
click at [221, 80] on img at bounding box center [226, 89] width 27 height 39
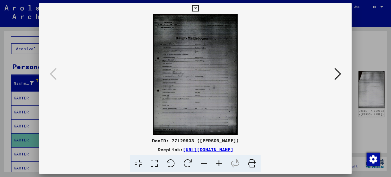
click at [221, 80] on img at bounding box center [195, 74] width 275 height 121
click at [218, 165] on icon at bounding box center [219, 163] width 15 height 17
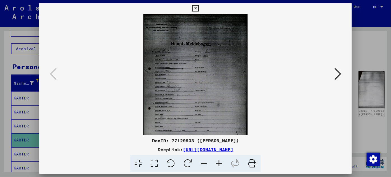
click at [218, 165] on icon at bounding box center [219, 163] width 15 height 17
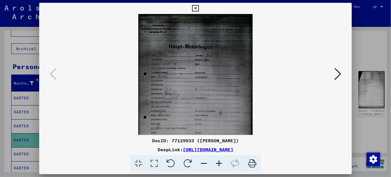
click at [218, 165] on icon at bounding box center [219, 163] width 15 height 17
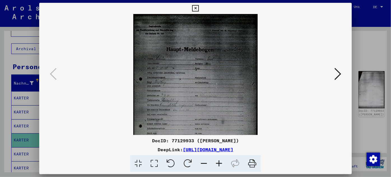
click at [218, 165] on icon at bounding box center [219, 163] width 15 height 17
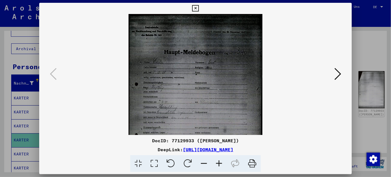
click at [218, 165] on icon at bounding box center [219, 163] width 15 height 17
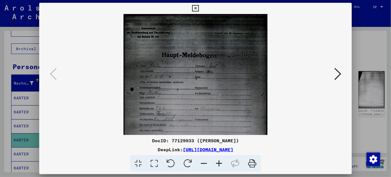
click at [218, 165] on icon at bounding box center [219, 163] width 15 height 17
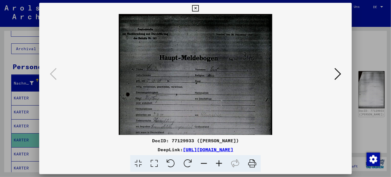
click at [218, 165] on icon at bounding box center [219, 163] width 15 height 17
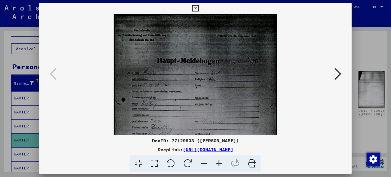
click at [218, 165] on icon at bounding box center [219, 163] width 15 height 17
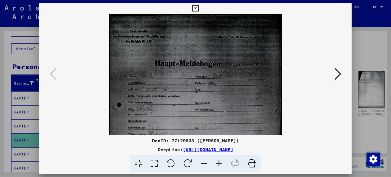
click at [218, 165] on icon at bounding box center [219, 163] width 15 height 17
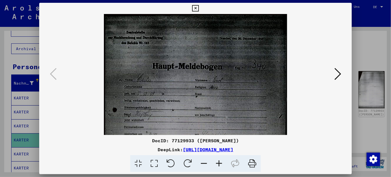
click at [218, 165] on icon at bounding box center [219, 163] width 15 height 17
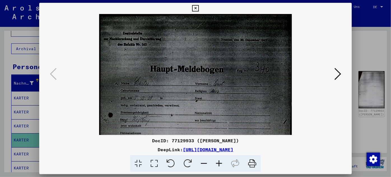
drag, startPoint x: 184, startPoint y: 60, endPoint x: 183, endPoint y: 66, distance: 6.4
click at [183, 66] on img at bounding box center [195, 151] width 193 height 275
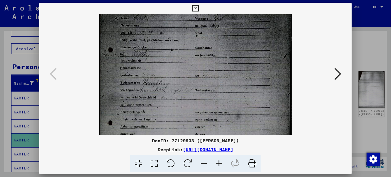
scroll to position [66, 0]
drag, startPoint x: 183, startPoint y: 66, endPoint x: 187, endPoint y: 3, distance: 63.2
click at [187, 3] on div "DocID: 77129933 ([PERSON_NAME]) DeepLink: [URL][DOMAIN_NAME]" at bounding box center [195, 88] width 313 height 170
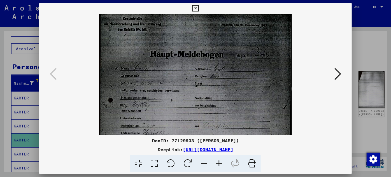
scroll to position [0, 0]
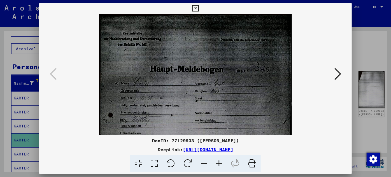
drag, startPoint x: 183, startPoint y: 110, endPoint x: 183, endPoint y: 189, distance: 78.5
click at [183, 177] on html "**********" at bounding box center [195, 88] width 391 height 177
click at [338, 74] on icon at bounding box center [338, 73] width 7 height 13
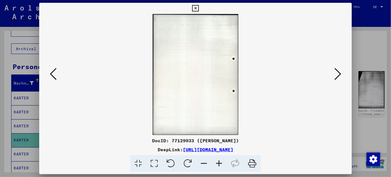
click at [338, 74] on icon at bounding box center [338, 73] width 7 height 13
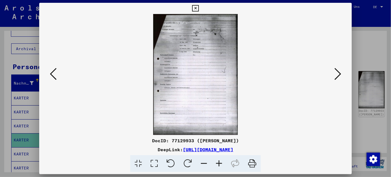
click at [220, 162] on icon at bounding box center [219, 163] width 15 height 17
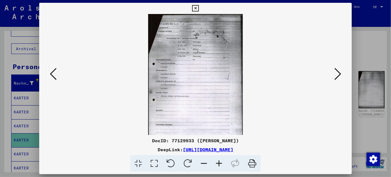
click at [220, 162] on icon at bounding box center [219, 163] width 15 height 17
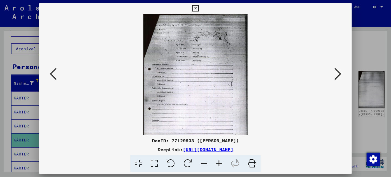
click at [220, 162] on icon at bounding box center [219, 163] width 15 height 17
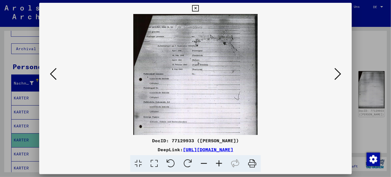
click at [220, 162] on icon at bounding box center [219, 163] width 15 height 17
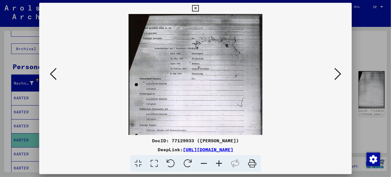
click at [220, 162] on icon at bounding box center [219, 163] width 15 height 17
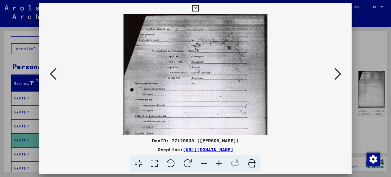
click at [220, 162] on icon at bounding box center [219, 163] width 15 height 17
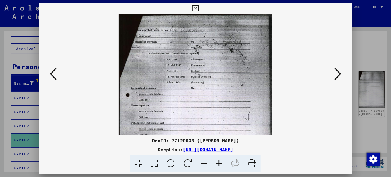
click at [220, 162] on icon at bounding box center [219, 163] width 15 height 17
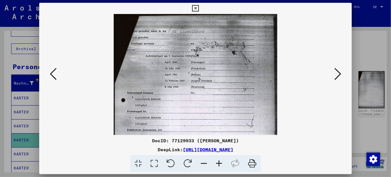
click at [220, 162] on icon at bounding box center [219, 163] width 15 height 17
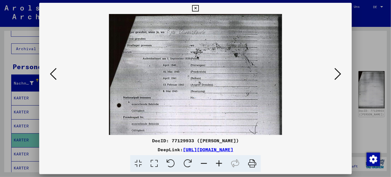
click at [220, 162] on icon at bounding box center [219, 163] width 15 height 17
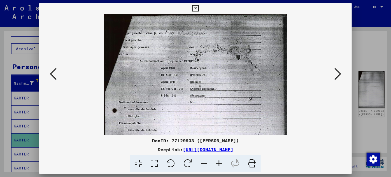
click at [220, 162] on icon at bounding box center [219, 163] width 15 height 17
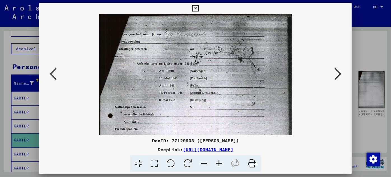
click at [220, 162] on icon at bounding box center [219, 163] width 15 height 17
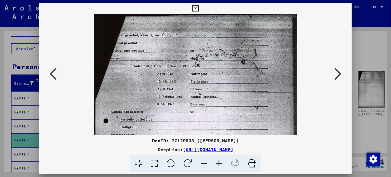
click at [220, 162] on icon at bounding box center [219, 163] width 15 height 17
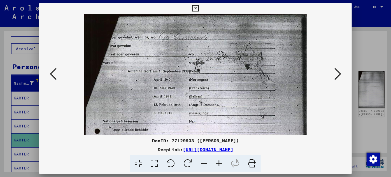
click at [220, 162] on icon at bounding box center [219, 163] width 15 height 17
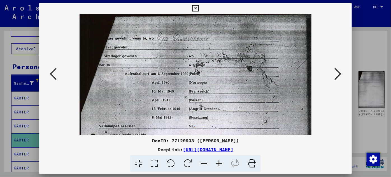
click at [220, 162] on icon at bounding box center [219, 163] width 15 height 17
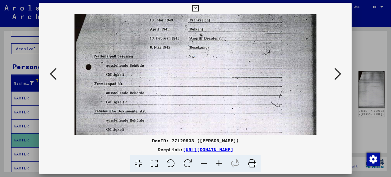
scroll to position [76, 0]
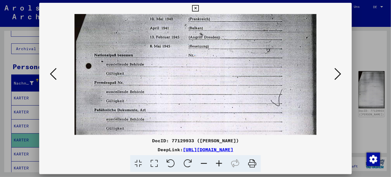
drag, startPoint x: 237, startPoint y: 107, endPoint x: 248, endPoint y: 31, distance: 76.7
click at [248, 31] on img at bounding box center [196, 110] width 242 height 345
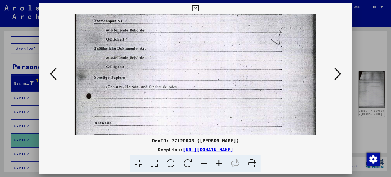
scroll to position [139, 0]
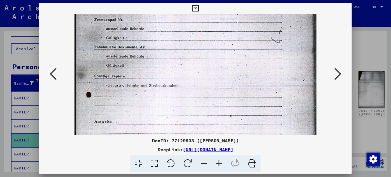
drag, startPoint x: 223, startPoint y: 93, endPoint x: 230, endPoint y: 30, distance: 63.8
click at [230, 30] on img at bounding box center [196, 47] width 242 height 345
click at [338, 74] on icon at bounding box center [338, 73] width 7 height 13
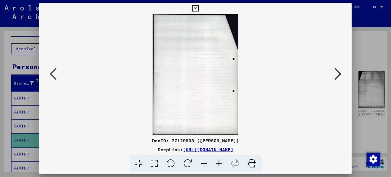
click at [338, 74] on icon at bounding box center [338, 73] width 7 height 13
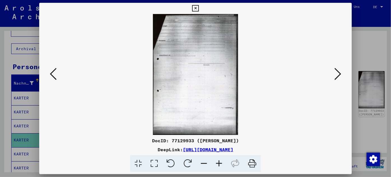
click at [54, 76] on icon at bounding box center [53, 73] width 7 height 13
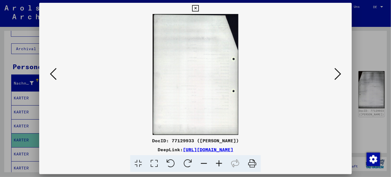
click at [54, 76] on icon at bounding box center [53, 73] width 7 height 13
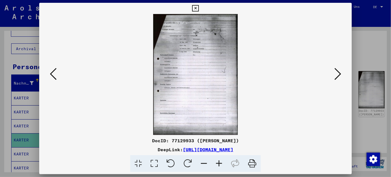
click at [54, 76] on icon at bounding box center [53, 73] width 7 height 13
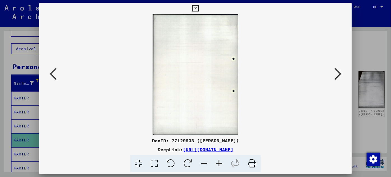
click at [54, 76] on icon at bounding box center [53, 73] width 7 height 13
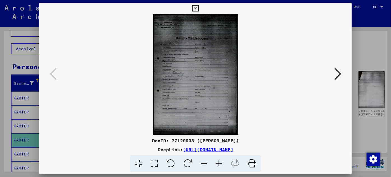
click at [220, 163] on icon at bounding box center [219, 163] width 15 height 17
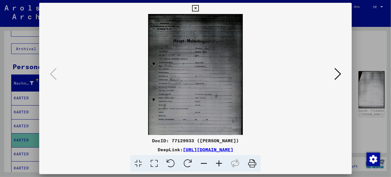
click at [220, 163] on icon at bounding box center [219, 163] width 15 height 17
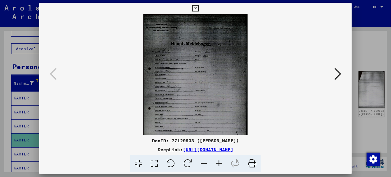
click at [220, 163] on icon at bounding box center [219, 163] width 15 height 17
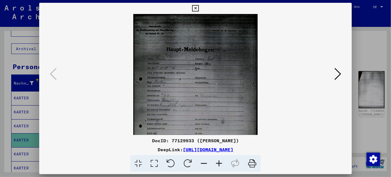
click at [220, 163] on icon at bounding box center [219, 163] width 15 height 17
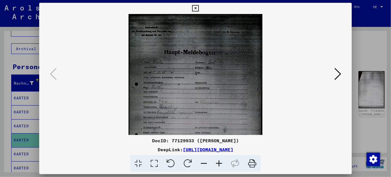
click at [220, 163] on icon at bounding box center [219, 163] width 15 height 17
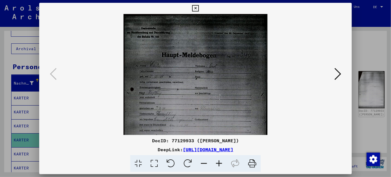
click at [220, 163] on icon at bounding box center [219, 163] width 15 height 17
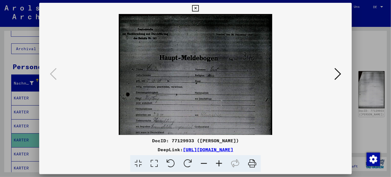
click at [220, 163] on icon at bounding box center [219, 163] width 15 height 17
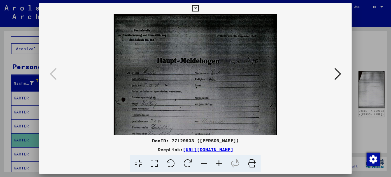
click at [220, 163] on icon at bounding box center [219, 163] width 15 height 17
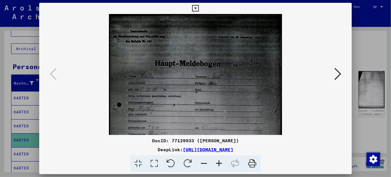
click at [220, 163] on icon at bounding box center [219, 163] width 15 height 17
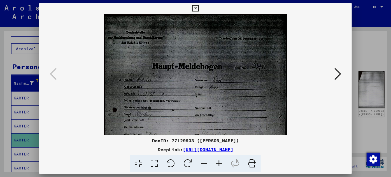
click at [220, 163] on icon at bounding box center [219, 163] width 15 height 17
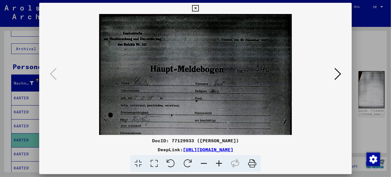
click at [220, 163] on icon at bounding box center [219, 163] width 15 height 17
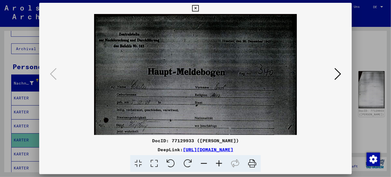
click at [220, 163] on icon at bounding box center [219, 163] width 15 height 17
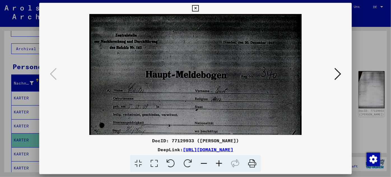
click at [220, 163] on icon at bounding box center [219, 163] width 15 height 17
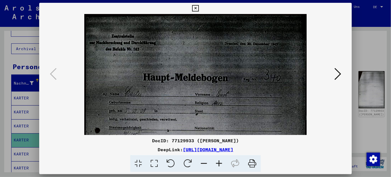
click at [220, 163] on icon at bounding box center [219, 163] width 15 height 17
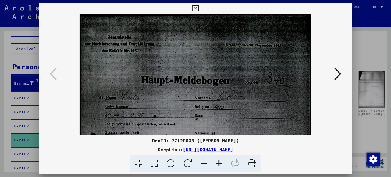
click at [220, 163] on icon at bounding box center [219, 163] width 15 height 17
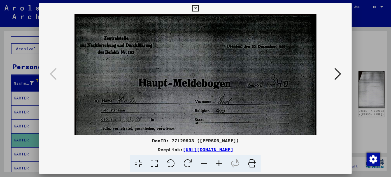
drag, startPoint x: 204, startPoint y: 65, endPoint x: 173, endPoint y: 73, distance: 31.8
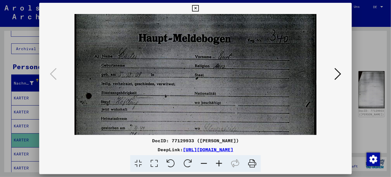
scroll to position [45, 0]
drag, startPoint x: 173, startPoint y: 73, endPoint x: 188, endPoint y: 26, distance: 49.3
click at [188, 26] on img at bounding box center [196, 141] width 242 height 345
click at [194, 9] on icon at bounding box center [195, 8] width 6 height 7
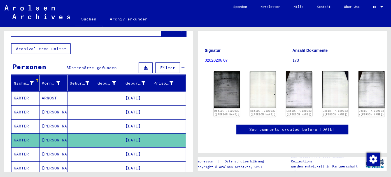
click at [25, 147] on icon at bounding box center [23, 155] width 14 height 22
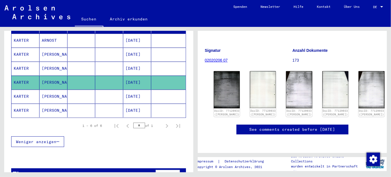
scroll to position [86, 0]
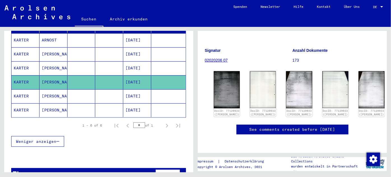
click at [23, 104] on mat-cell "KARTER" at bounding box center [25, 110] width 28 height 14
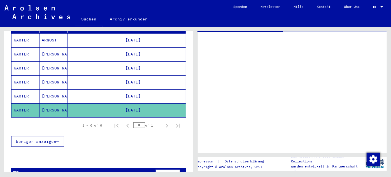
click at [23, 104] on mat-cell "KARTER" at bounding box center [25, 110] width 28 height 14
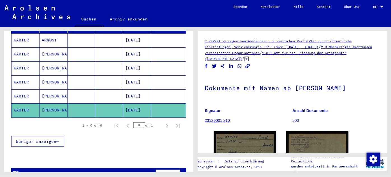
click at [22, 89] on mat-cell "KARTER" at bounding box center [25, 96] width 28 height 14
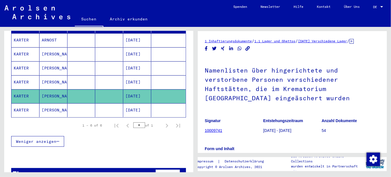
click at [22, 89] on mat-cell "KARTER" at bounding box center [25, 96] width 28 height 14
click at [26, 77] on mat-cell "KARTER" at bounding box center [25, 82] width 28 height 14
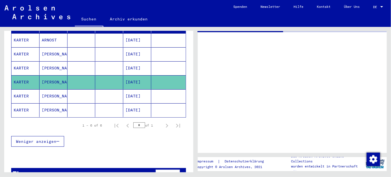
click at [26, 77] on mat-cell "KARTER" at bounding box center [25, 82] width 28 height 14
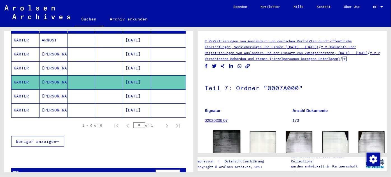
click at [223, 142] on img at bounding box center [226, 149] width 27 height 39
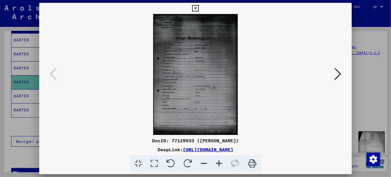
click at [206, 94] on img at bounding box center [195, 74] width 275 height 121
click at [219, 164] on icon at bounding box center [219, 163] width 15 height 17
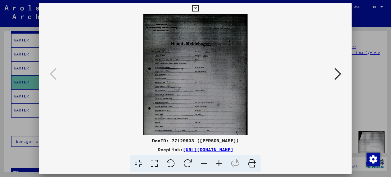
click at [219, 164] on icon at bounding box center [219, 163] width 15 height 17
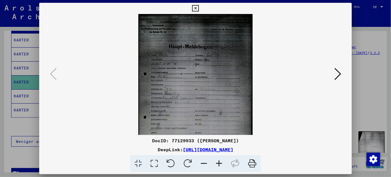
click at [219, 164] on icon at bounding box center [219, 163] width 15 height 17
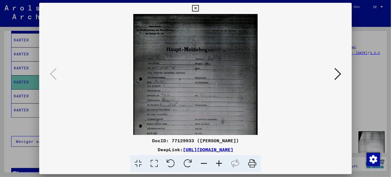
click at [219, 164] on icon at bounding box center [219, 163] width 15 height 17
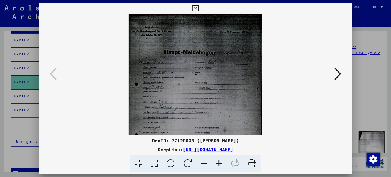
click at [219, 164] on icon at bounding box center [219, 163] width 15 height 17
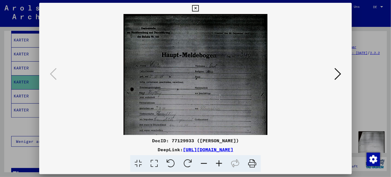
click at [219, 164] on icon at bounding box center [219, 163] width 15 height 17
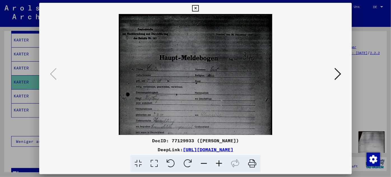
click at [219, 164] on icon at bounding box center [219, 163] width 15 height 17
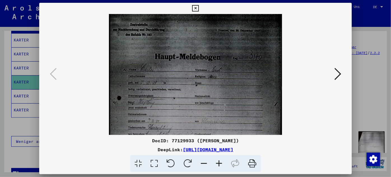
scroll to position [7, 0]
drag, startPoint x: 172, startPoint y: 133, endPoint x: 174, endPoint y: 126, distance: 8.2
click at [174, 126] on img at bounding box center [195, 130] width 173 height 247
click at [196, 10] on icon at bounding box center [195, 8] width 6 height 7
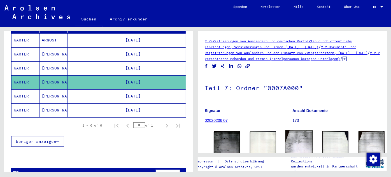
click at [286, 141] on img at bounding box center [299, 149] width 27 height 39
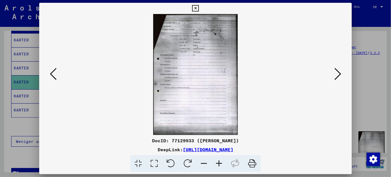
click at [218, 166] on icon at bounding box center [219, 163] width 15 height 17
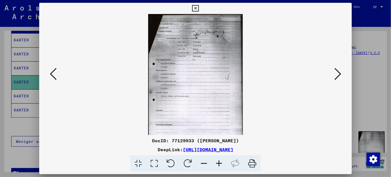
click at [218, 166] on icon at bounding box center [219, 163] width 15 height 17
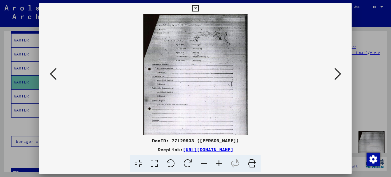
click at [218, 166] on icon at bounding box center [219, 163] width 15 height 17
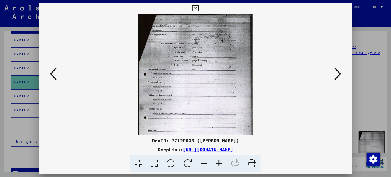
click at [218, 166] on icon at bounding box center [219, 163] width 15 height 17
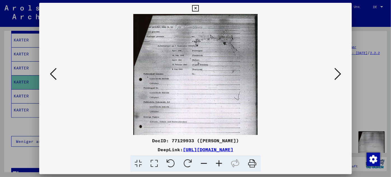
click at [218, 166] on icon at bounding box center [219, 163] width 15 height 17
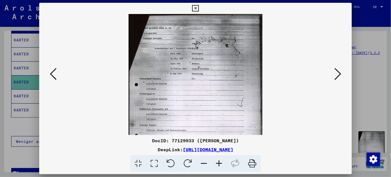
click at [218, 166] on icon at bounding box center [219, 163] width 15 height 17
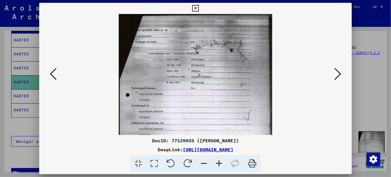
click at [218, 166] on icon at bounding box center [219, 163] width 15 height 17
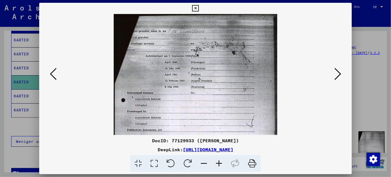
click at [218, 166] on icon at bounding box center [219, 163] width 15 height 17
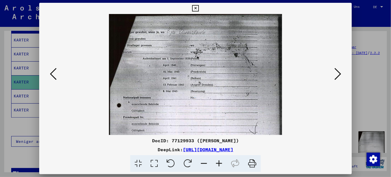
click at [218, 166] on icon at bounding box center [219, 163] width 15 height 17
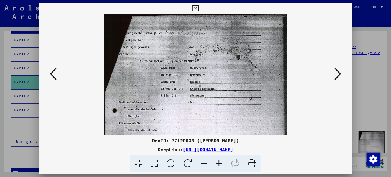
click at [218, 166] on icon at bounding box center [219, 163] width 15 height 17
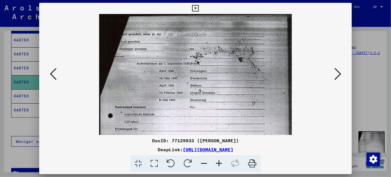
click at [218, 166] on icon at bounding box center [219, 163] width 15 height 17
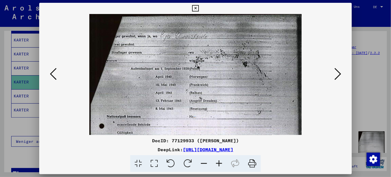
click at [218, 166] on icon at bounding box center [219, 163] width 15 height 17
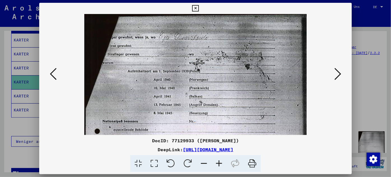
click at [218, 166] on icon at bounding box center [219, 163] width 15 height 17
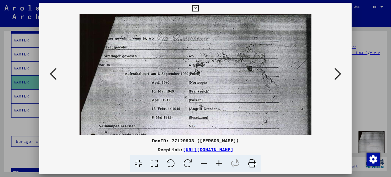
click at [218, 166] on icon at bounding box center [219, 163] width 15 height 17
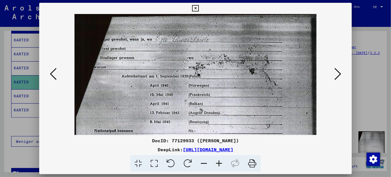
click at [195, 8] on icon at bounding box center [195, 8] width 6 height 7
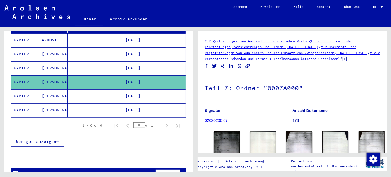
click at [26, 89] on mat-cell "KARTER" at bounding box center [25, 96] width 28 height 14
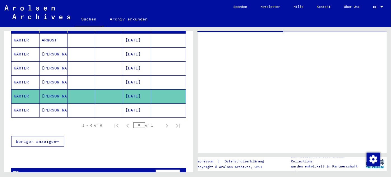
click at [26, 89] on mat-cell "KARTER" at bounding box center [25, 96] width 28 height 14
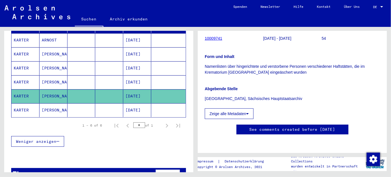
scroll to position [173, 0]
click at [21, 103] on mat-cell "KARTER" at bounding box center [25, 110] width 28 height 14
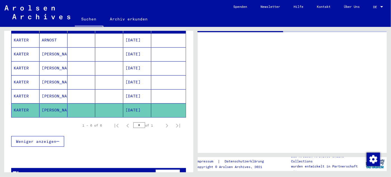
click at [21, 103] on mat-cell "KARTER" at bounding box center [25, 110] width 28 height 14
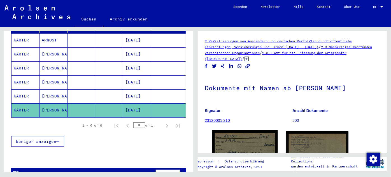
click at [254, 138] on img at bounding box center [245, 150] width 66 height 41
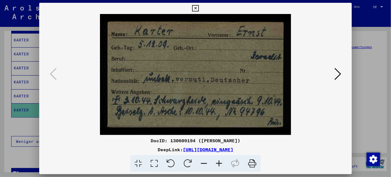
click at [343, 135] on div "DocID: 130609194 ([PERSON_NAME]) DeepLink: [URL][DOMAIN_NAME]" at bounding box center [195, 88] width 313 height 170
click at [339, 74] on icon at bounding box center [338, 73] width 7 height 13
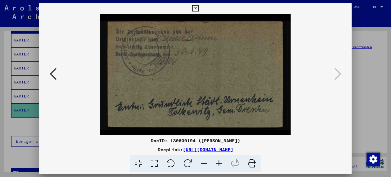
click at [220, 163] on icon at bounding box center [219, 163] width 15 height 17
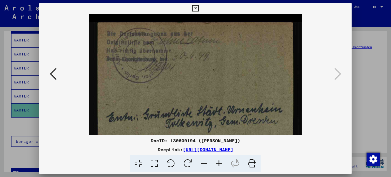
click at [220, 163] on icon at bounding box center [219, 163] width 15 height 17
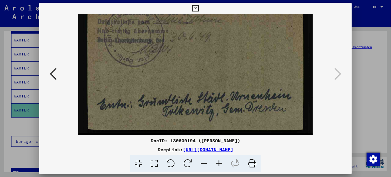
scroll to position [28, 0]
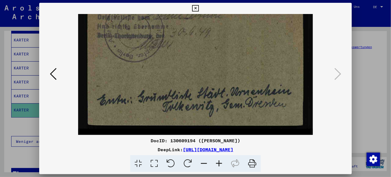
drag, startPoint x: 228, startPoint y: 93, endPoint x: 224, endPoint y: 48, distance: 45.9
click at [224, 48] on img at bounding box center [195, 60] width 235 height 149
click at [193, 10] on icon at bounding box center [195, 8] width 6 height 7
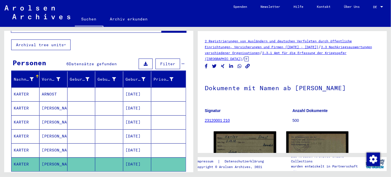
scroll to position [0, 0]
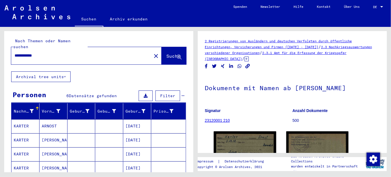
click at [50, 53] on input "**********" at bounding box center [82, 56] width 134 height 6
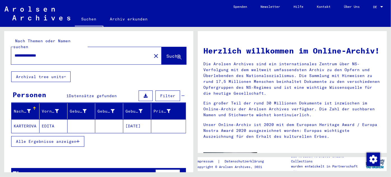
click at [22, 121] on mat-cell "KARTEROVA" at bounding box center [25, 125] width 28 height 13
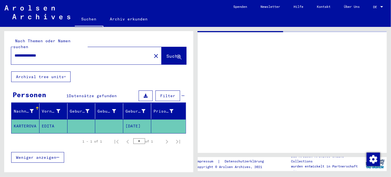
click at [22, 121] on mat-cell "KARTEROVA" at bounding box center [25, 126] width 28 height 14
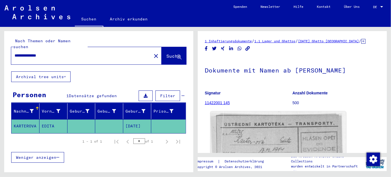
click at [268, 137] on img at bounding box center [279, 159] width 136 height 94
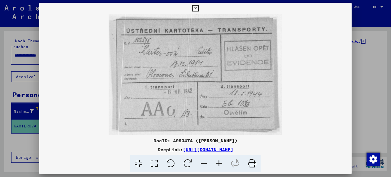
drag, startPoint x: 265, startPoint y: 98, endPoint x: 263, endPoint y: 87, distance: 11.3
click at [263, 87] on img at bounding box center [195, 74] width 313 height 121
click at [196, 8] on icon at bounding box center [195, 8] width 6 height 7
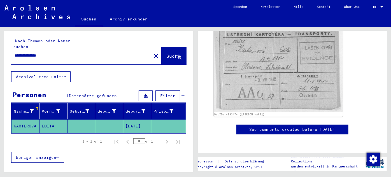
scroll to position [272, 0]
click at [61, 53] on input "**********" at bounding box center [82, 56] width 134 height 6
type input "*"
click at [167, 53] on span "Suche" at bounding box center [174, 56] width 14 height 6
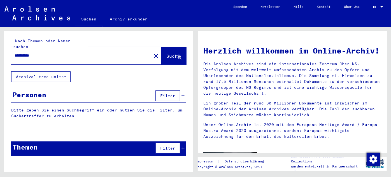
click at [42, 53] on input "**********" at bounding box center [80, 56] width 130 height 6
click at [167, 47] on button "Suche" at bounding box center [174, 55] width 25 height 17
click at [166, 47] on button "Suche" at bounding box center [174, 55] width 25 height 17
click at [167, 53] on span "Suche" at bounding box center [174, 56] width 14 height 6
click at [49, 53] on input "**********" at bounding box center [80, 56] width 130 height 6
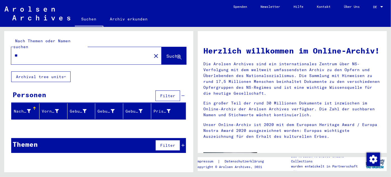
type input "*"
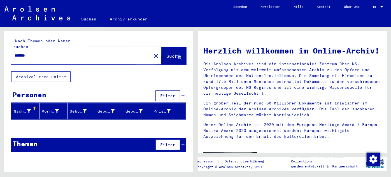
click at [167, 53] on span "Suche" at bounding box center [174, 56] width 14 height 6
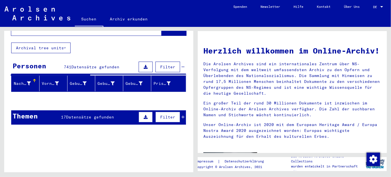
scroll to position [27, 0]
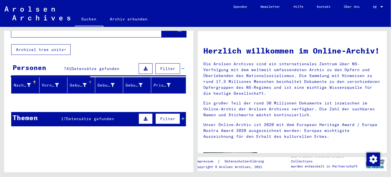
click at [80, 82] on div "Geburtsname" at bounding box center [78, 85] width 17 height 6
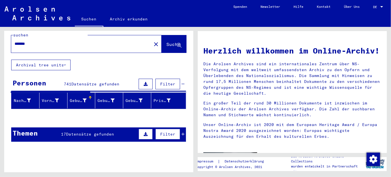
scroll to position [0, 0]
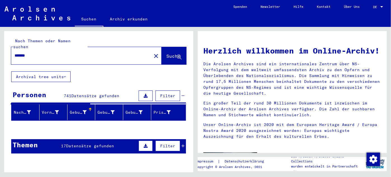
click at [45, 53] on div "*******" at bounding box center [78, 55] width 134 height 13
click at [43, 53] on input "*******" at bounding box center [80, 56] width 130 height 6
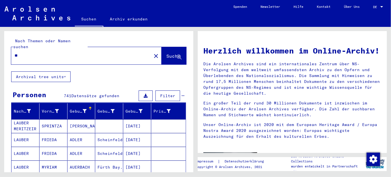
type input "*"
click at [167, 53] on span "Suche" at bounding box center [174, 56] width 14 height 6
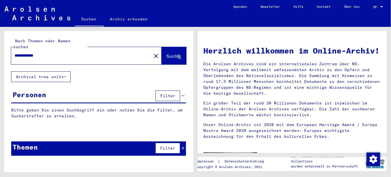
click at [52, 53] on input "**********" at bounding box center [80, 56] width 130 height 6
type input "*"
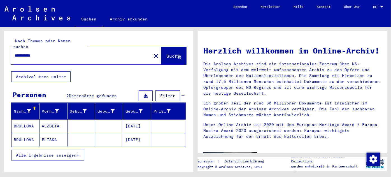
type input "**********"
click at [168, 53] on span "Suche" at bounding box center [174, 56] width 14 height 6
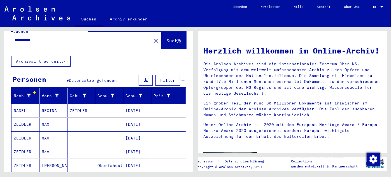
scroll to position [17, 0]
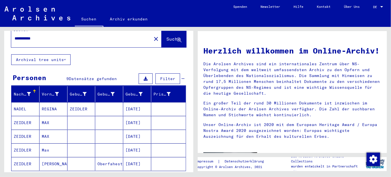
click at [27, 116] on mat-cell "ZEIDLER" at bounding box center [25, 122] width 28 height 13
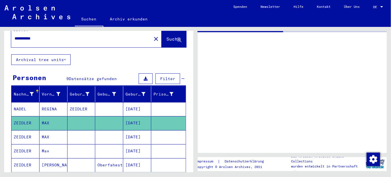
click at [27, 116] on mat-cell "ZEIDLER" at bounding box center [25, 123] width 28 height 14
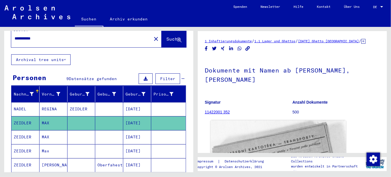
click at [274, 143] on img at bounding box center [279, 176] width 136 height 112
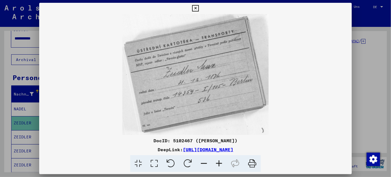
click at [194, 7] on icon at bounding box center [195, 8] width 6 height 7
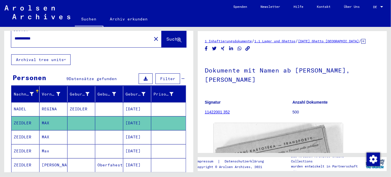
click at [26, 130] on mat-cell "ZEIDLER" at bounding box center [25, 137] width 28 height 14
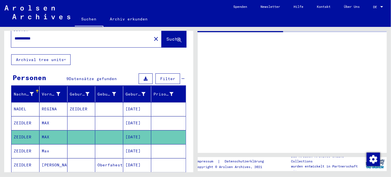
click at [26, 130] on mat-cell "ZEIDLER" at bounding box center [25, 137] width 28 height 14
click at [26, 144] on mat-cell "ZEIDLER" at bounding box center [25, 151] width 28 height 14
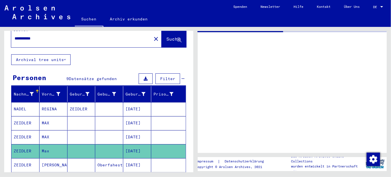
click at [26, 144] on mat-cell "ZEIDLER" at bounding box center [25, 151] width 28 height 14
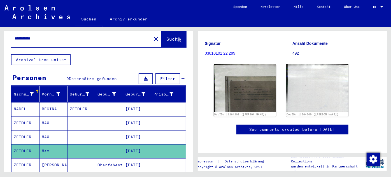
scroll to position [82, 0]
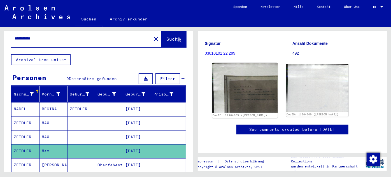
click at [248, 82] on img at bounding box center [245, 88] width 66 height 50
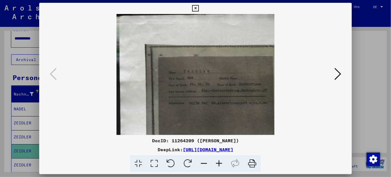
click at [218, 163] on icon at bounding box center [219, 163] width 15 height 17
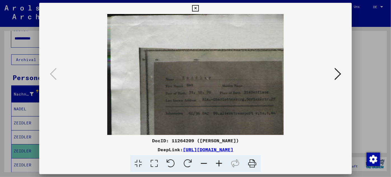
click at [218, 163] on icon at bounding box center [219, 163] width 15 height 17
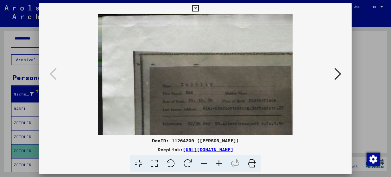
click at [218, 163] on icon at bounding box center [219, 163] width 15 height 17
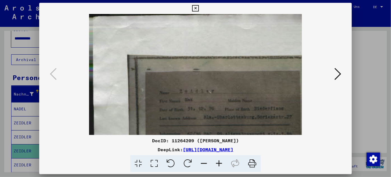
click at [218, 163] on icon at bounding box center [219, 163] width 15 height 17
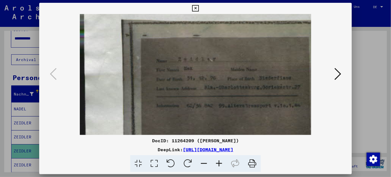
scroll to position [39, 0]
drag, startPoint x: 220, startPoint y: 103, endPoint x: 215, endPoint y: 64, distance: 39.5
click at [215, 64] on img at bounding box center [196, 63] width 232 height 177
click at [214, 104] on img at bounding box center [196, 63] width 232 height 177
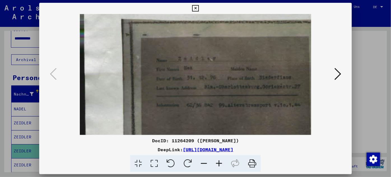
scroll to position [40, 0]
click at [196, 8] on icon at bounding box center [195, 8] width 6 height 7
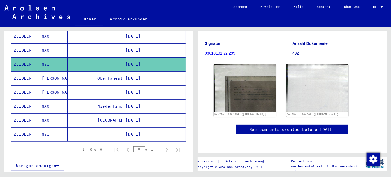
scroll to position [0, 0]
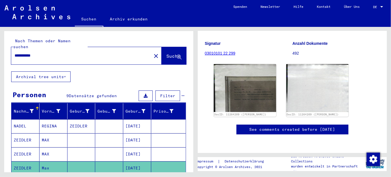
click at [49, 53] on input "**********" at bounding box center [82, 56] width 134 height 6
